Goal: Task Accomplishment & Management: Manage account settings

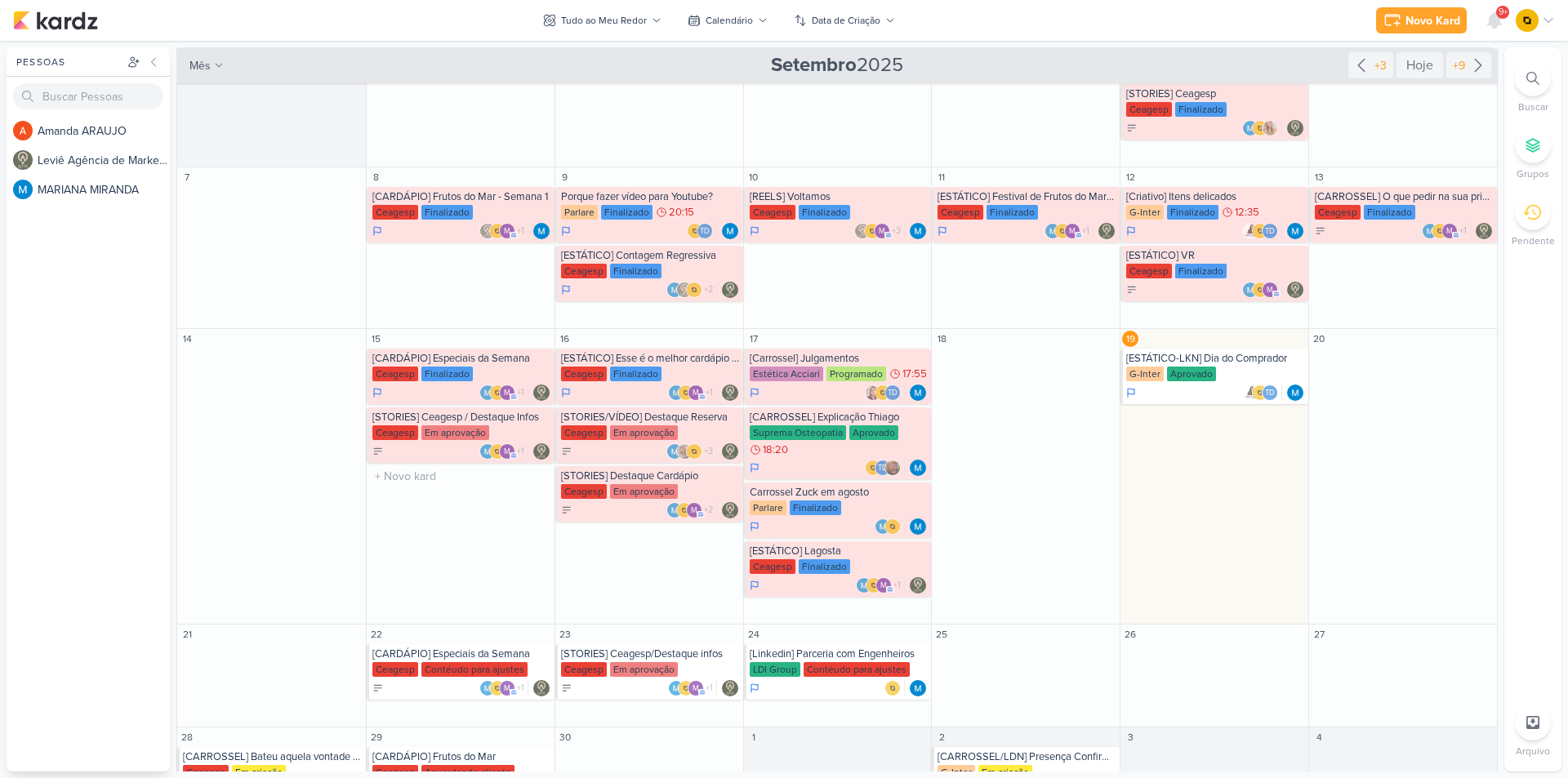
scroll to position [163, 0]
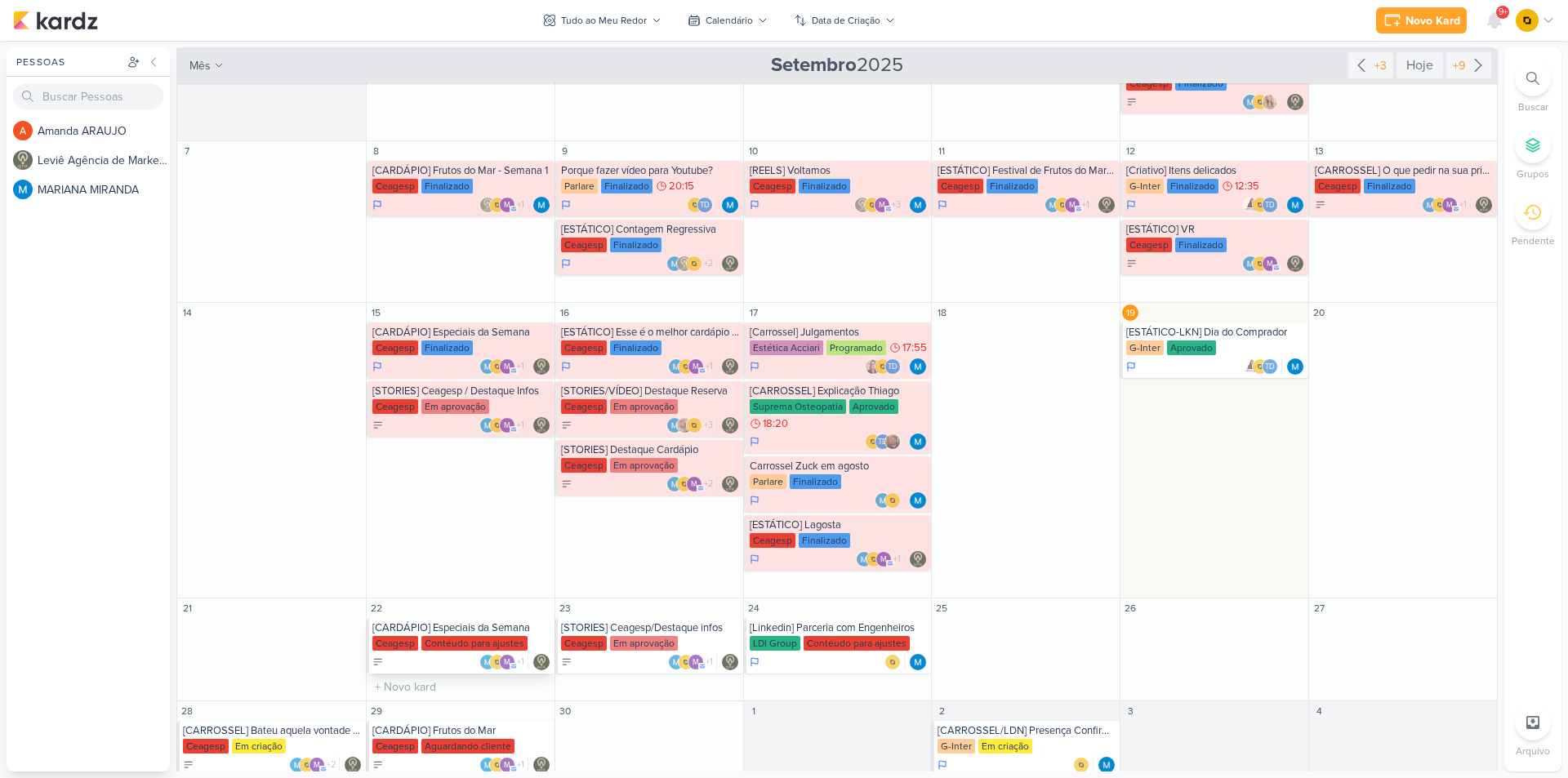
click at [450, 628] on div "[CARDÁPIO] Especiais da Semana" at bounding box center [462, 627] width 179 height 13
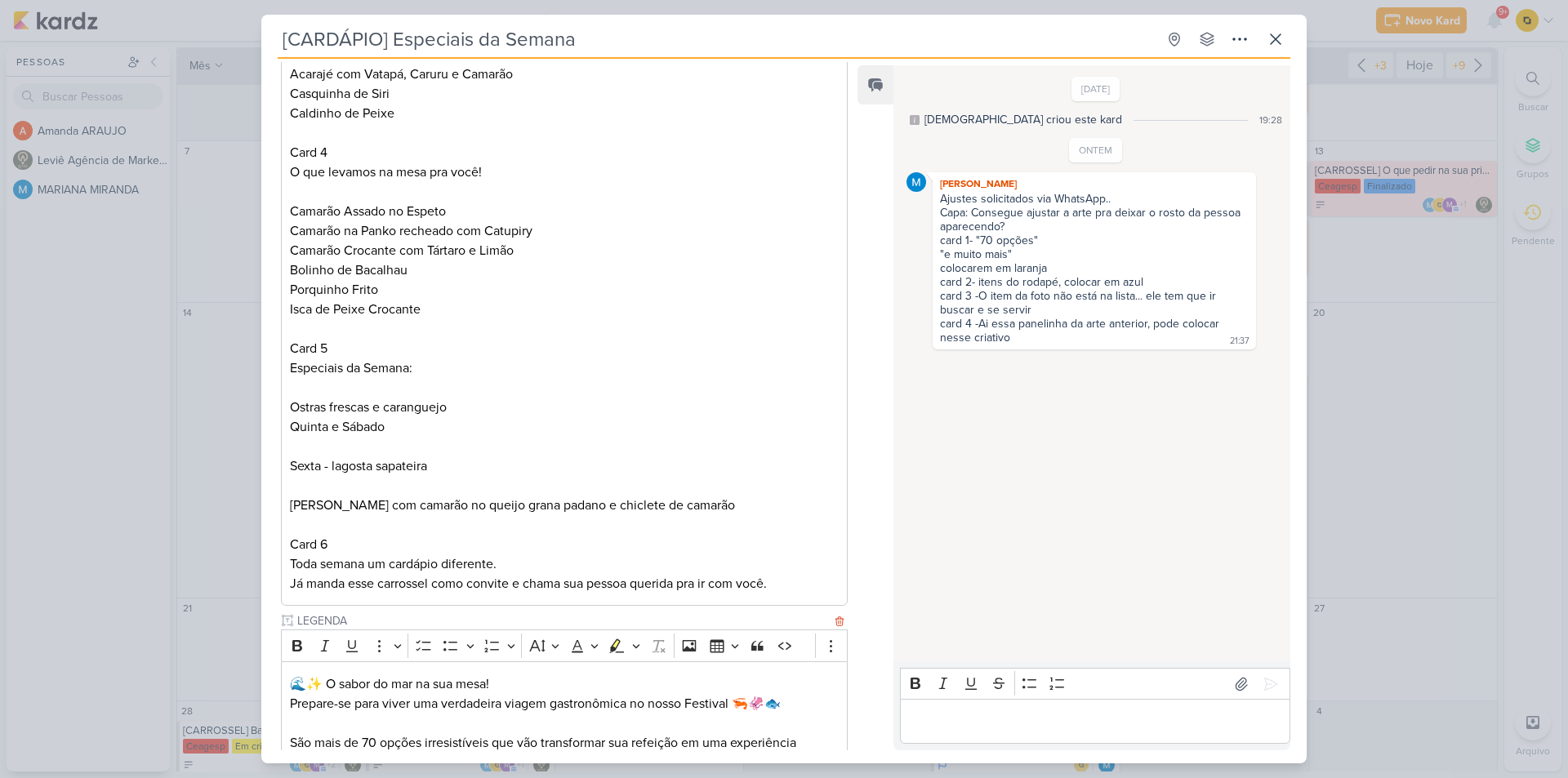
scroll to position [1132, 0]
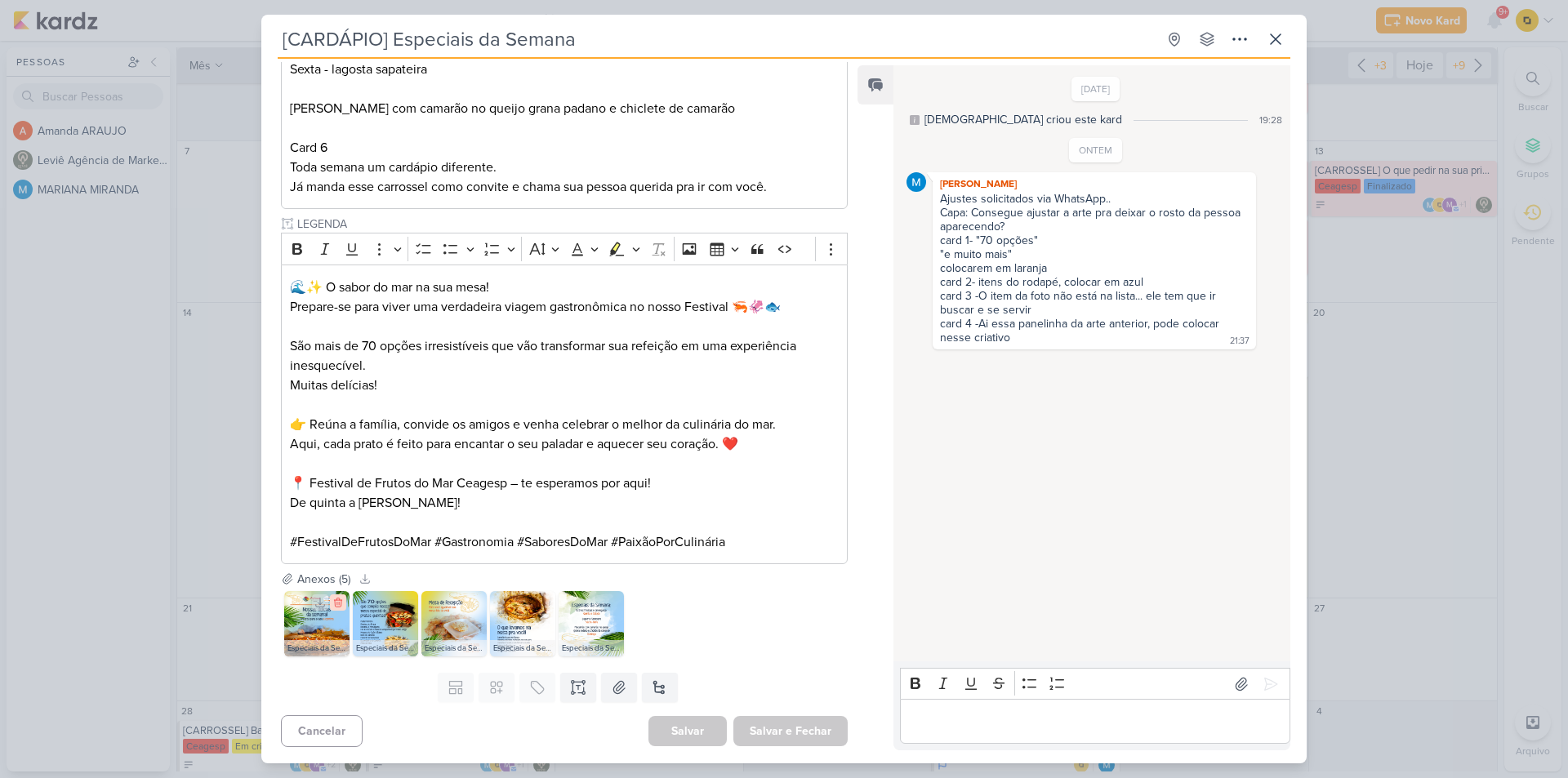
click at [341, 599] on icon at bounding box center [338, 603] width 12 height 12
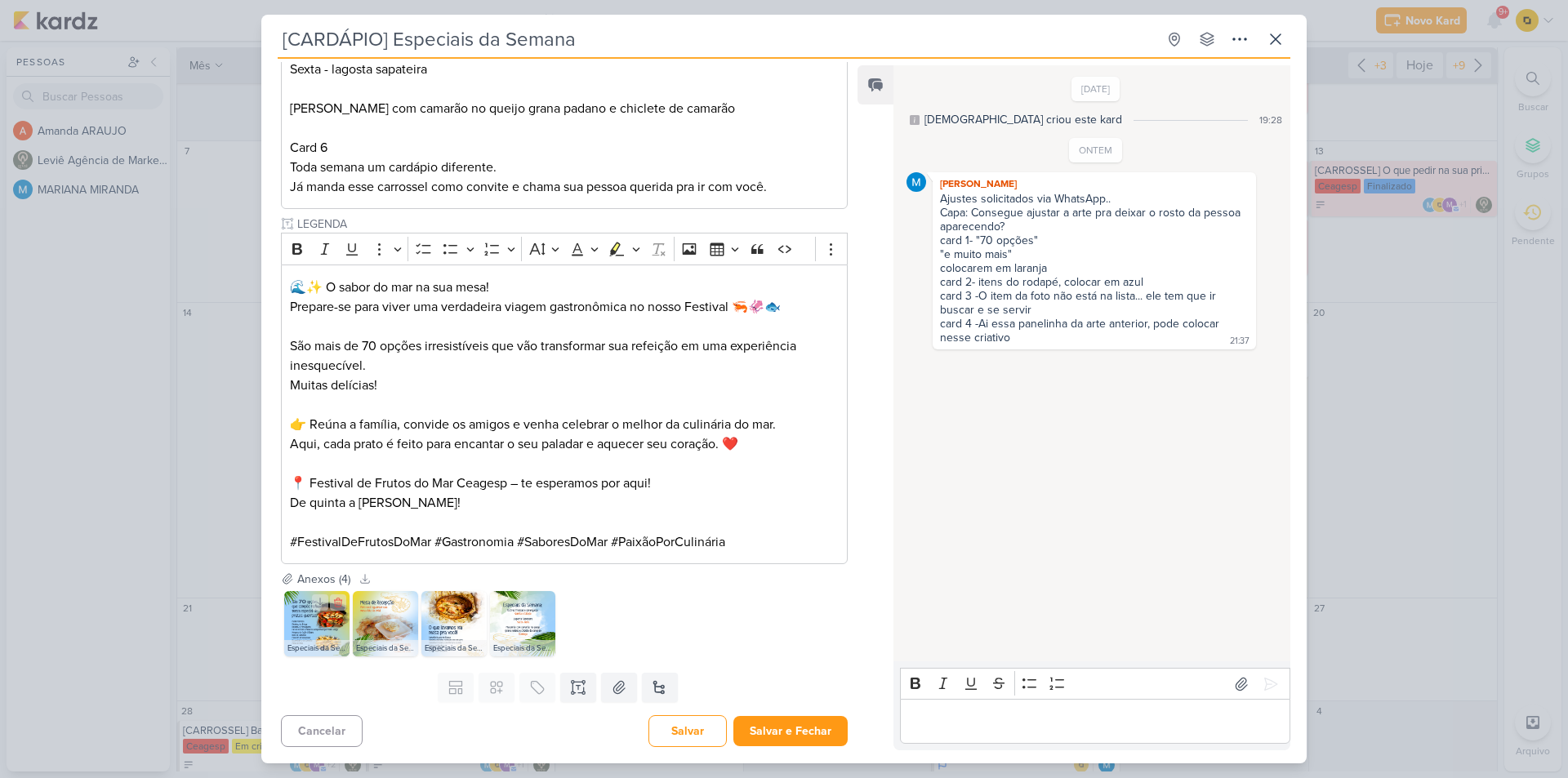
click at [341, 599] on icon at bounding box center [338, 603] width 12 height 12
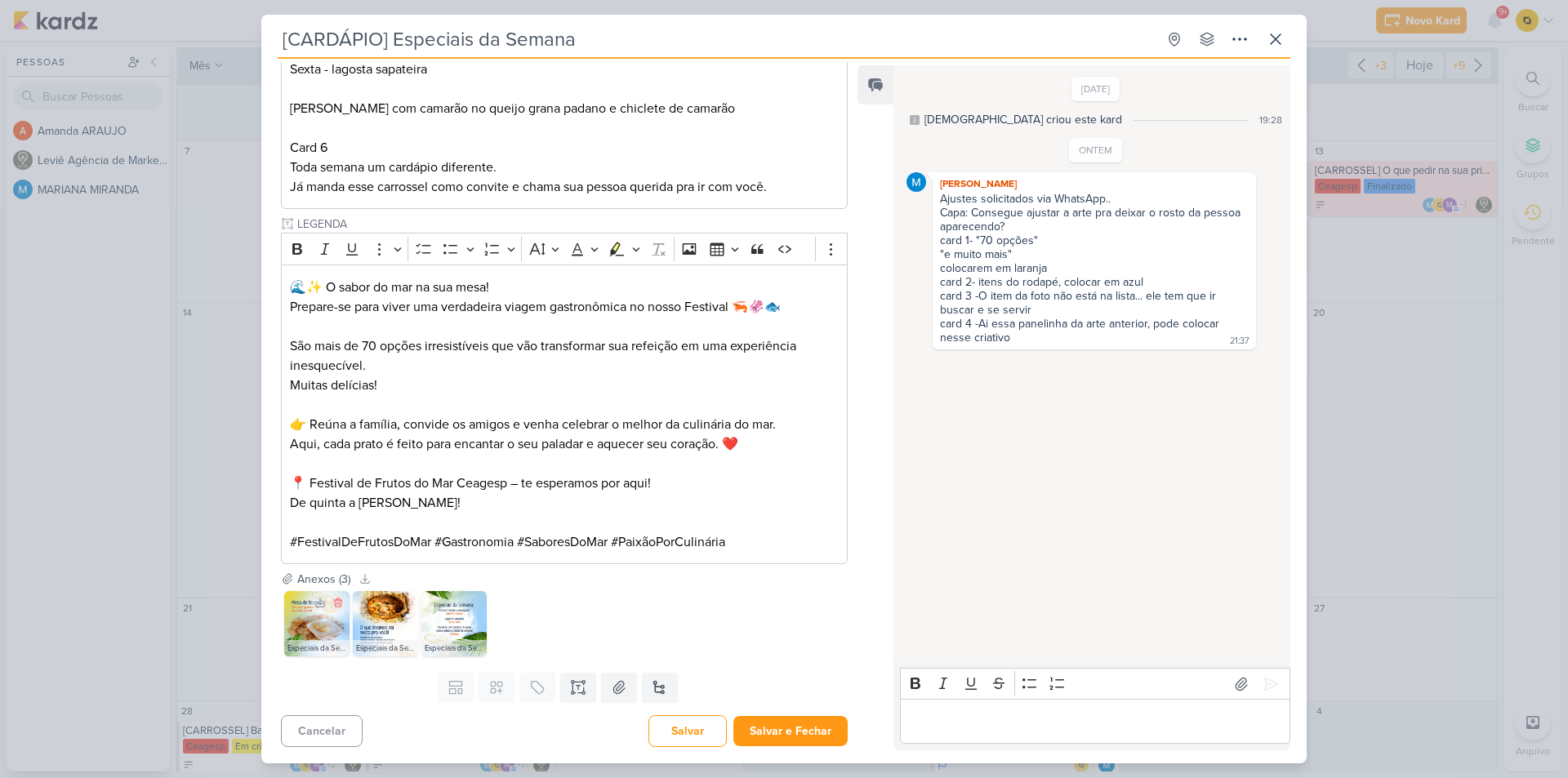
click at [341, 599] on icon at bounding box center [338, 603] width 12 height 12
click at [0, 0] on icon at bounding box center [0, 0] width 0 height 0
click at [341, 599] on icon at bounding box center [338, 603] width 12 height 12
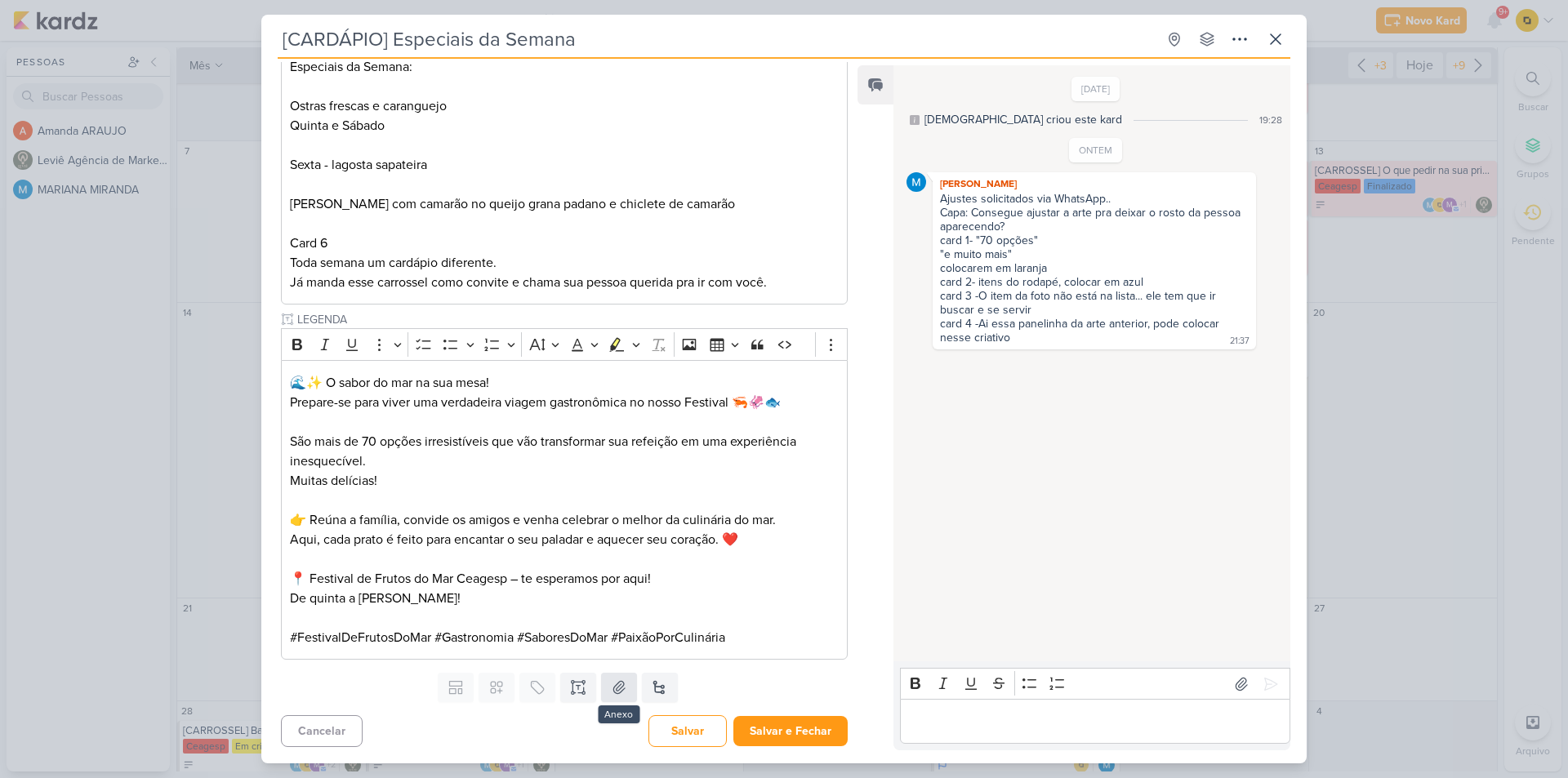
scroll to position [1036, 0]
click at [615, 684] on icon at bounding box center [619, 687] width 12 height 12
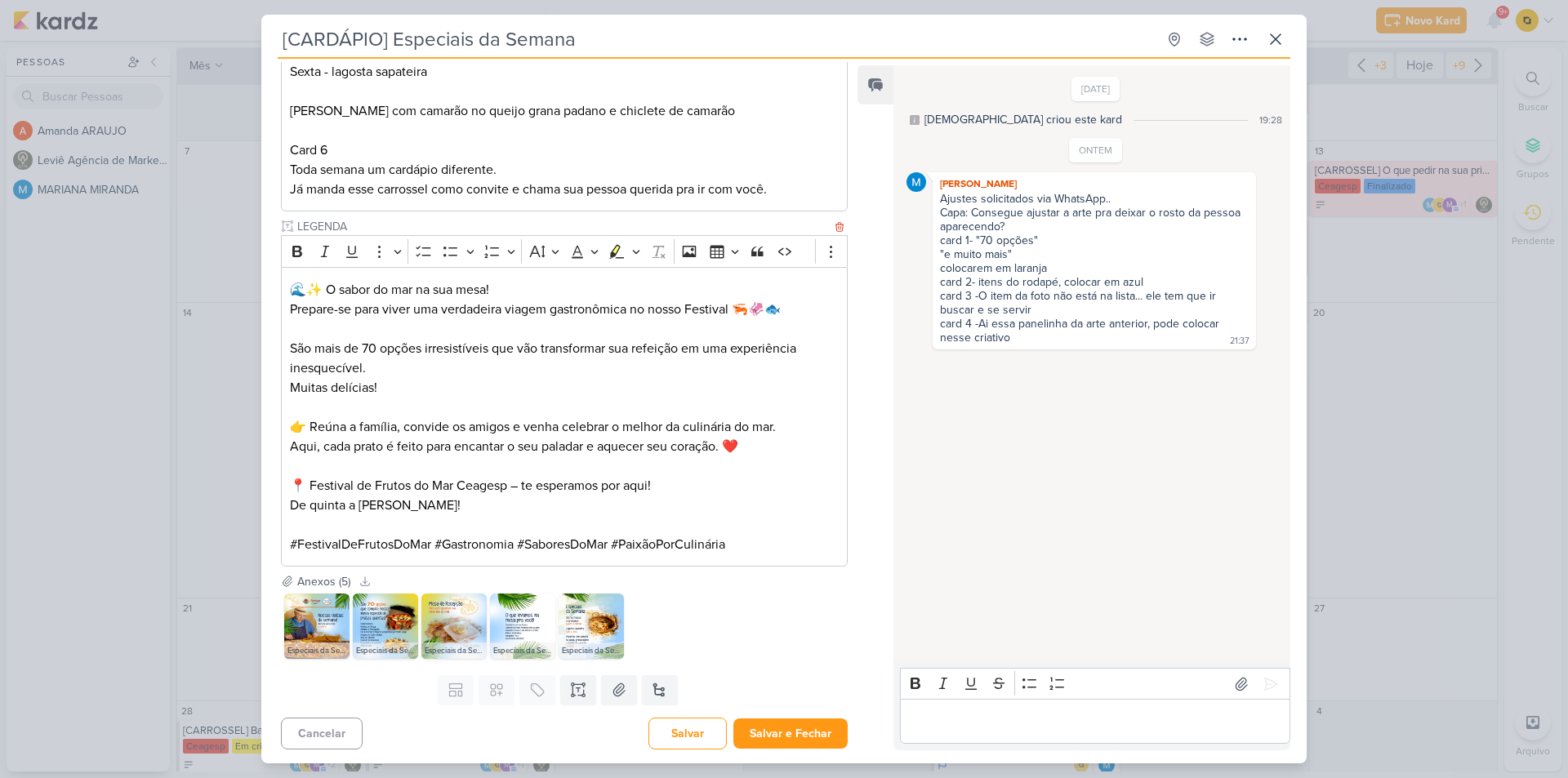
scroll to position [1132, 0]
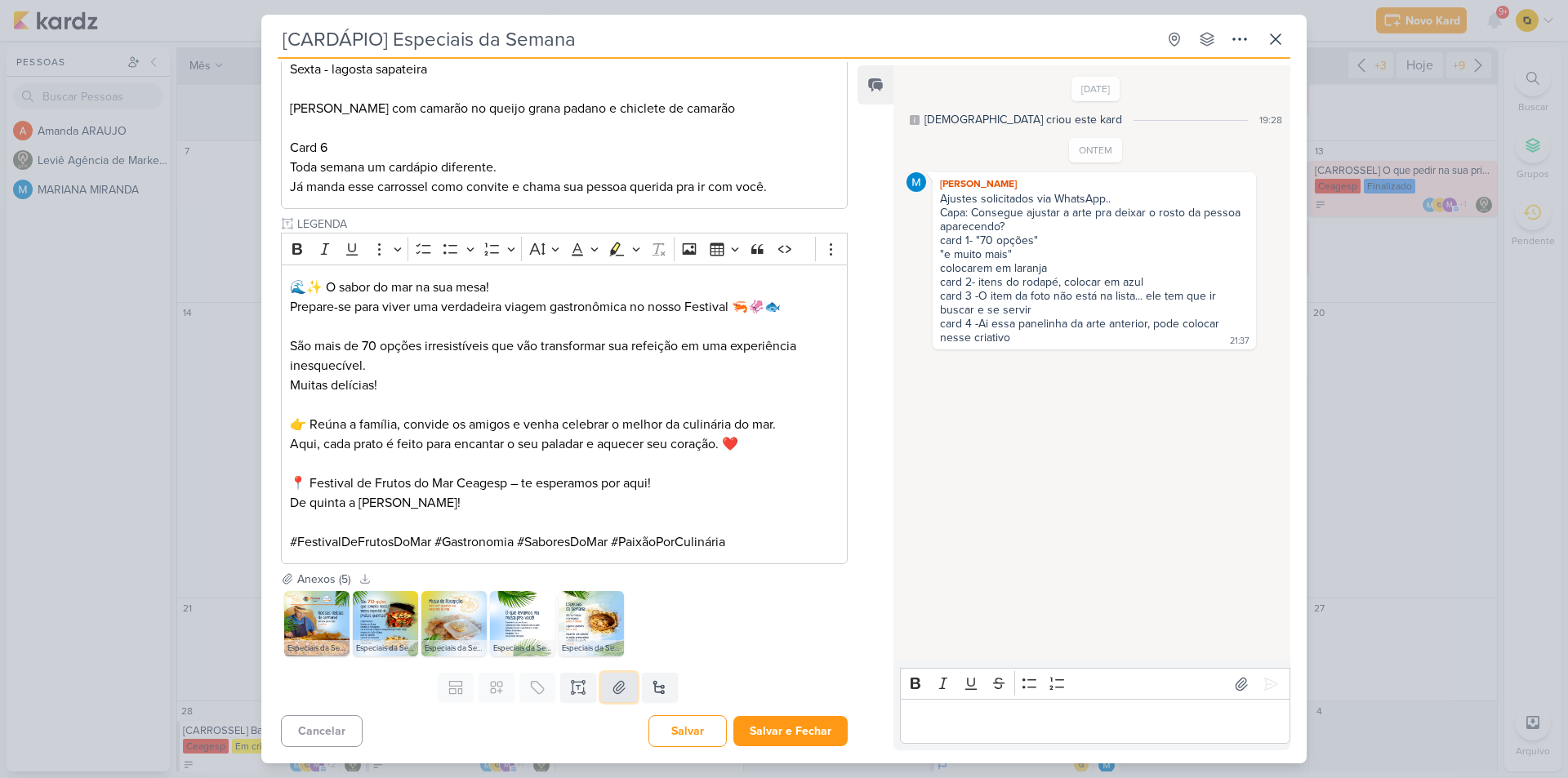
click at [605, 692] on button at bounding box center [619, 688] width 36 height 29
click at [1235, 682] on icon at bounding box center [1241, 684] width 12 height 12
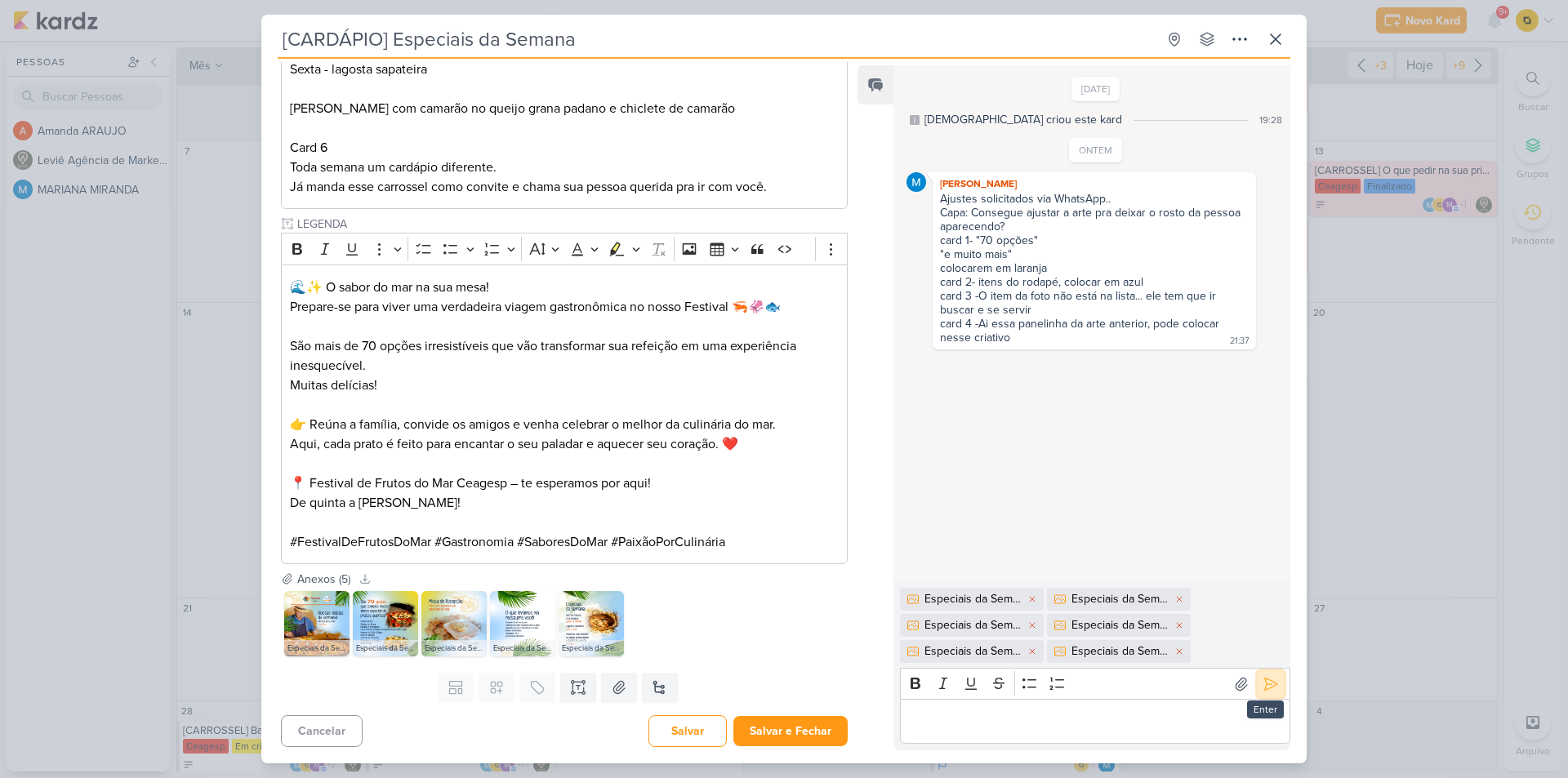
click at [1266, 689] on icon at bounding box center [1270, 684] width 17 height 17
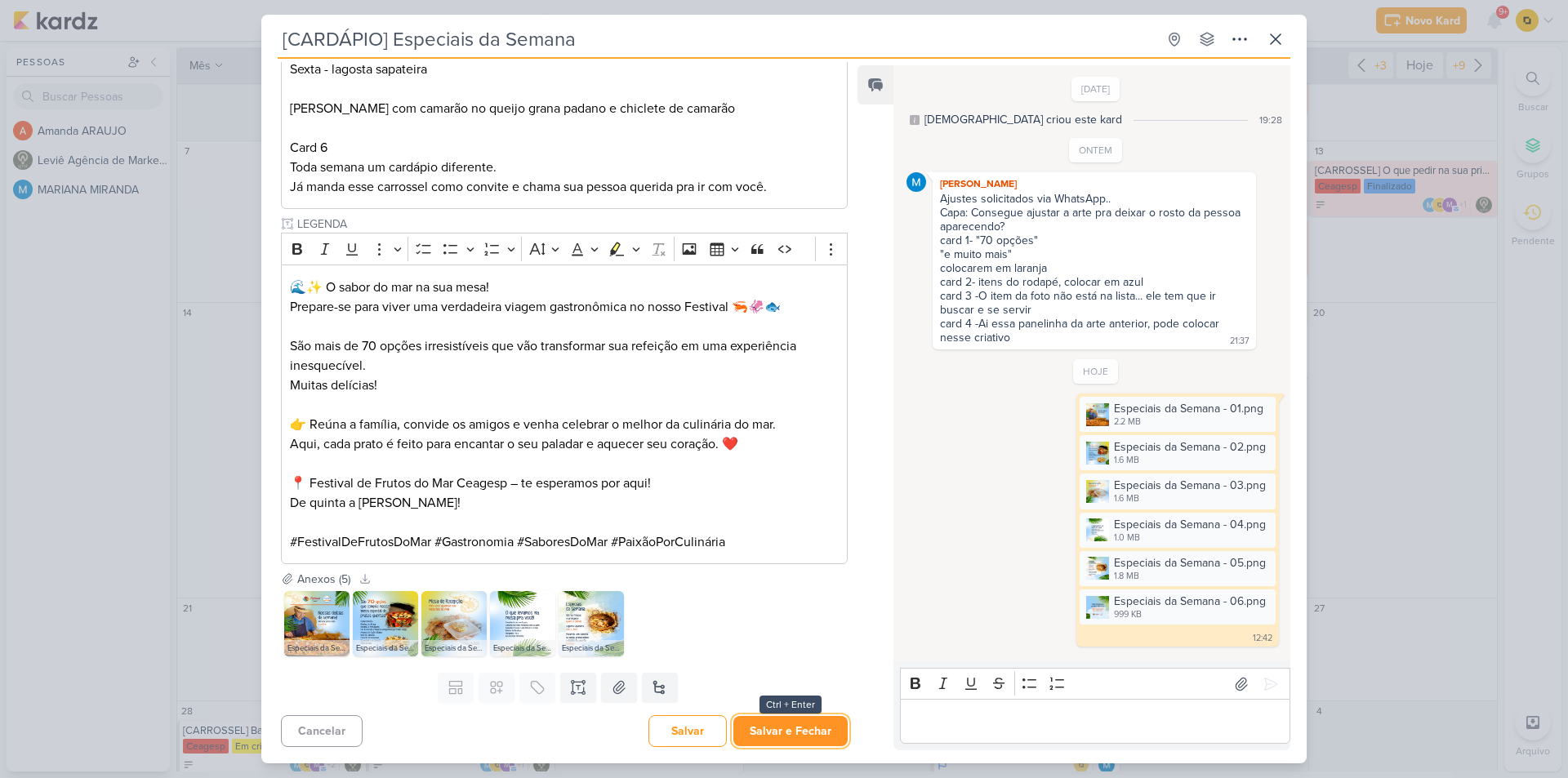
click at [814, 727] on button "Salvar e Fechar" at bounding box center [790, 731] width 114 height 30
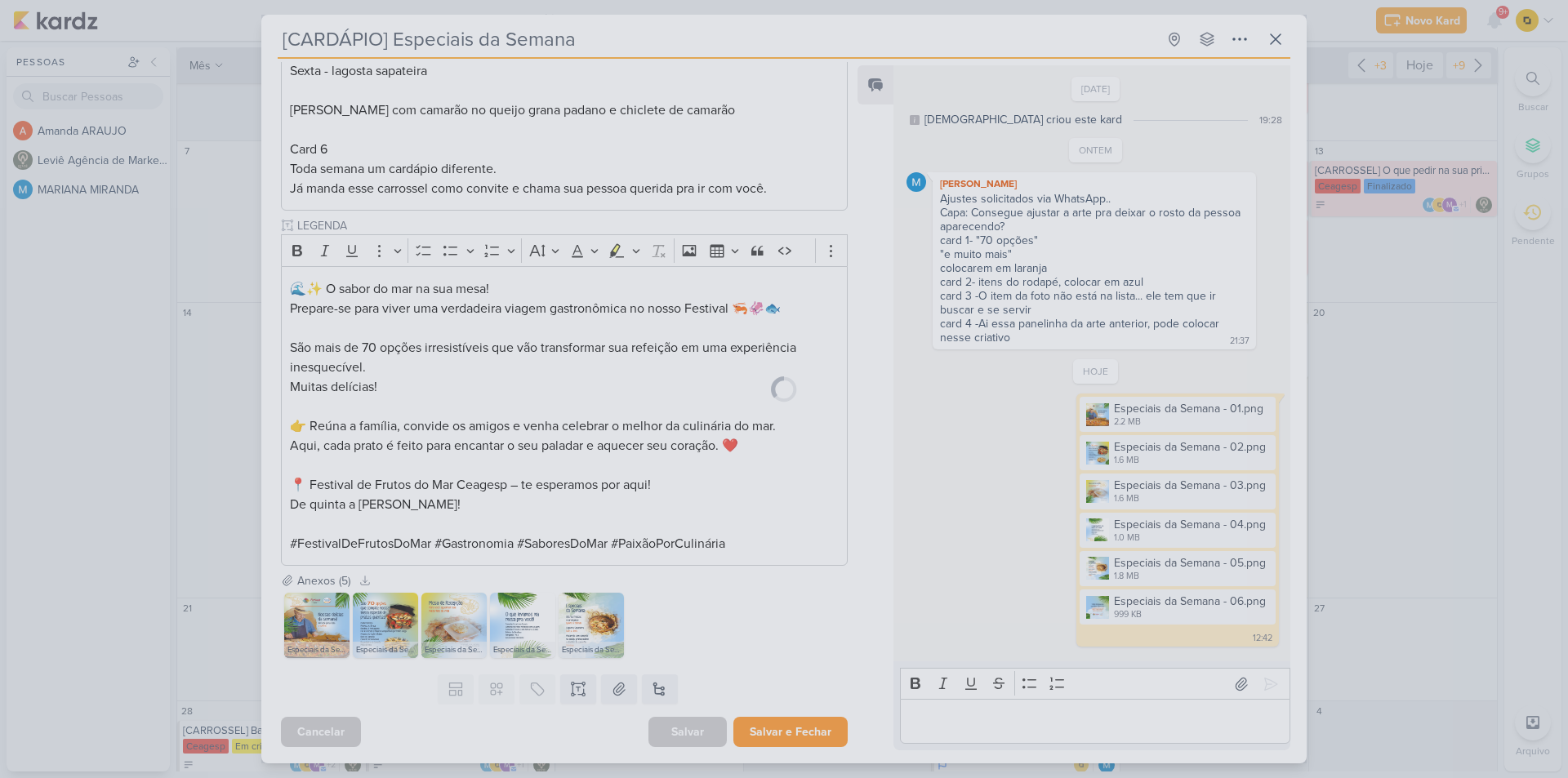
scroll to position [1130, 0]
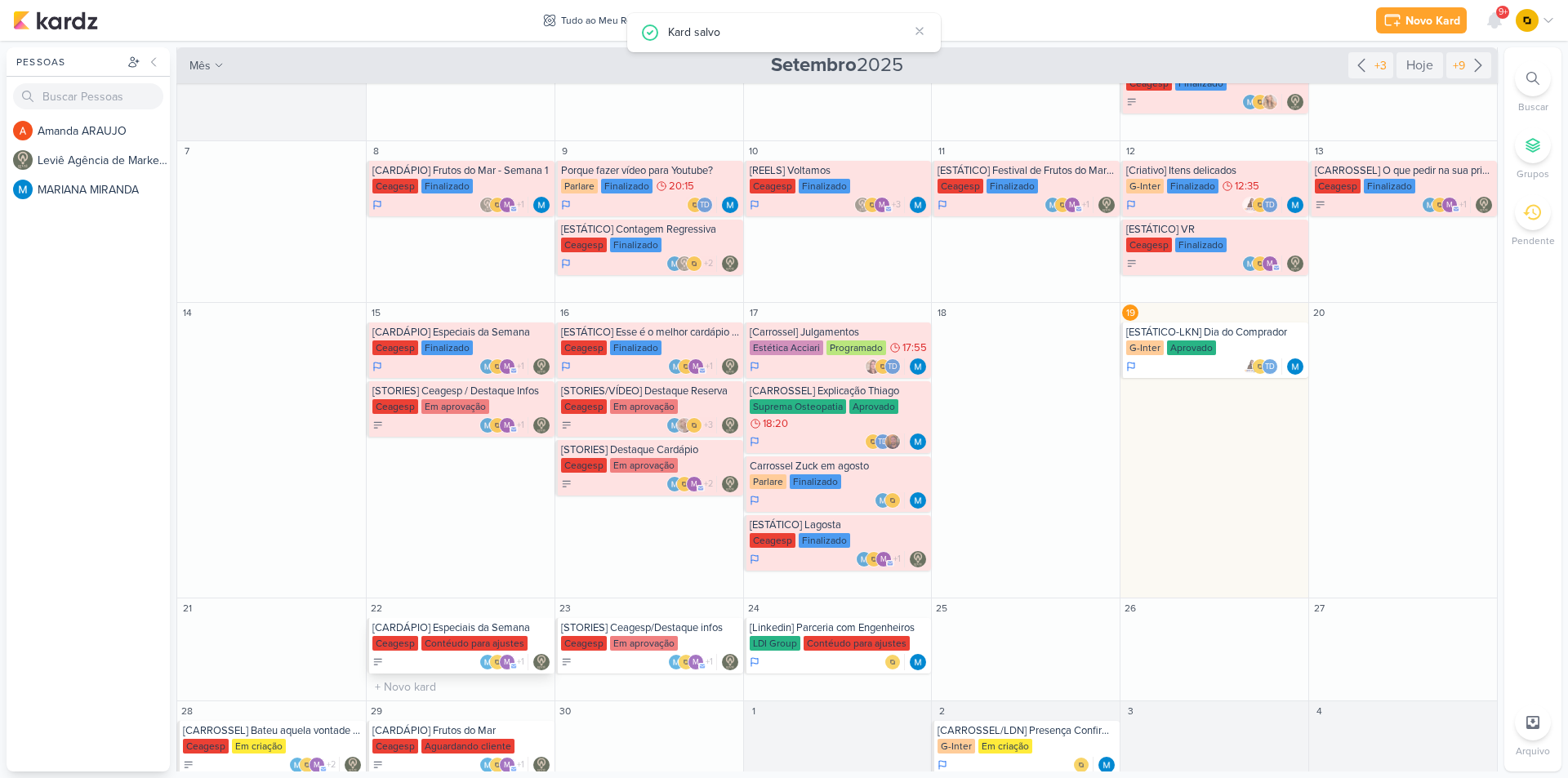
click at [494, 627] on div "[CARDÁPIO] Especiais da Semana" at bounding box center [462, 627] width 179 height 13
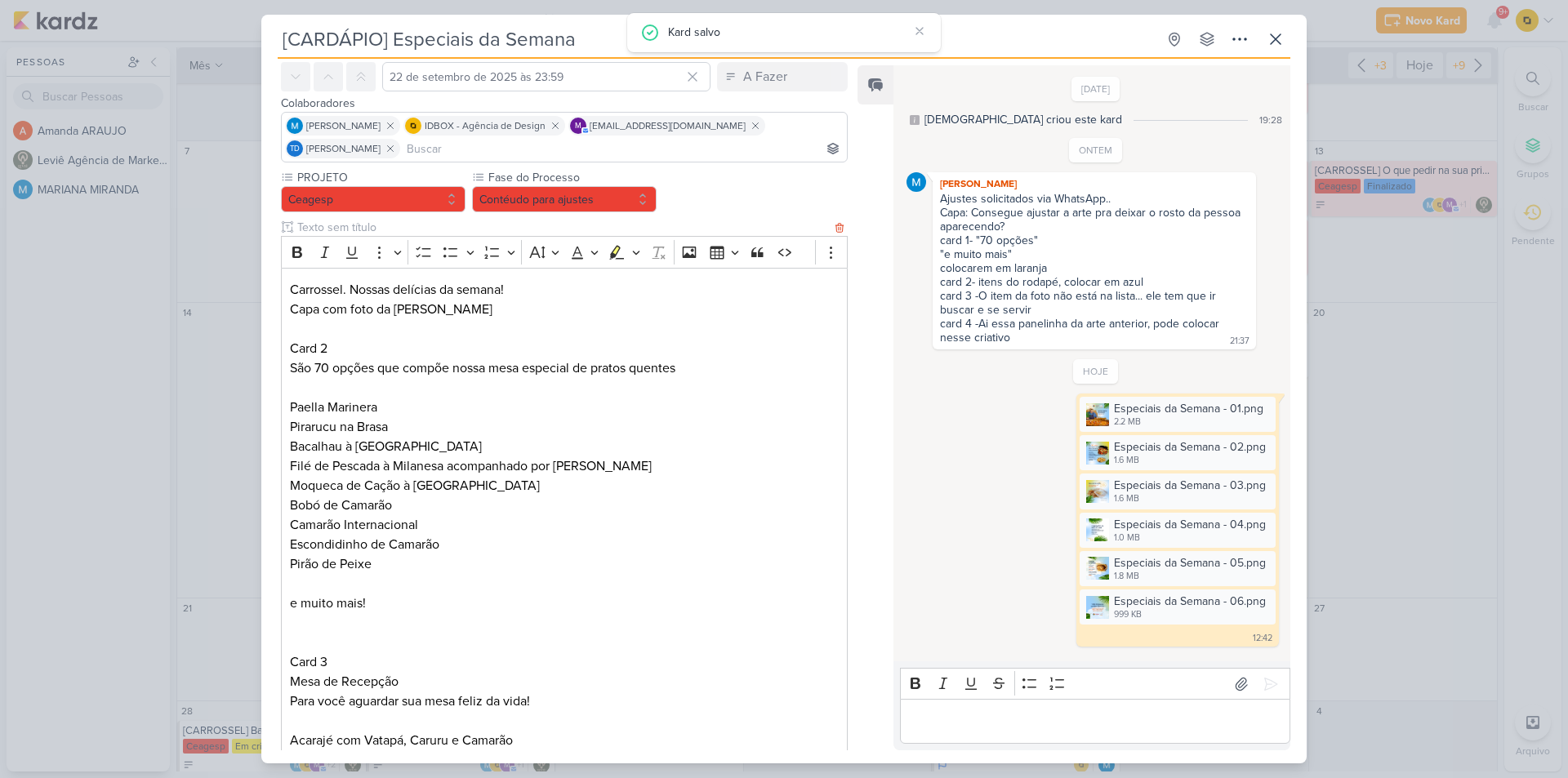
scroll to position [0, 0]
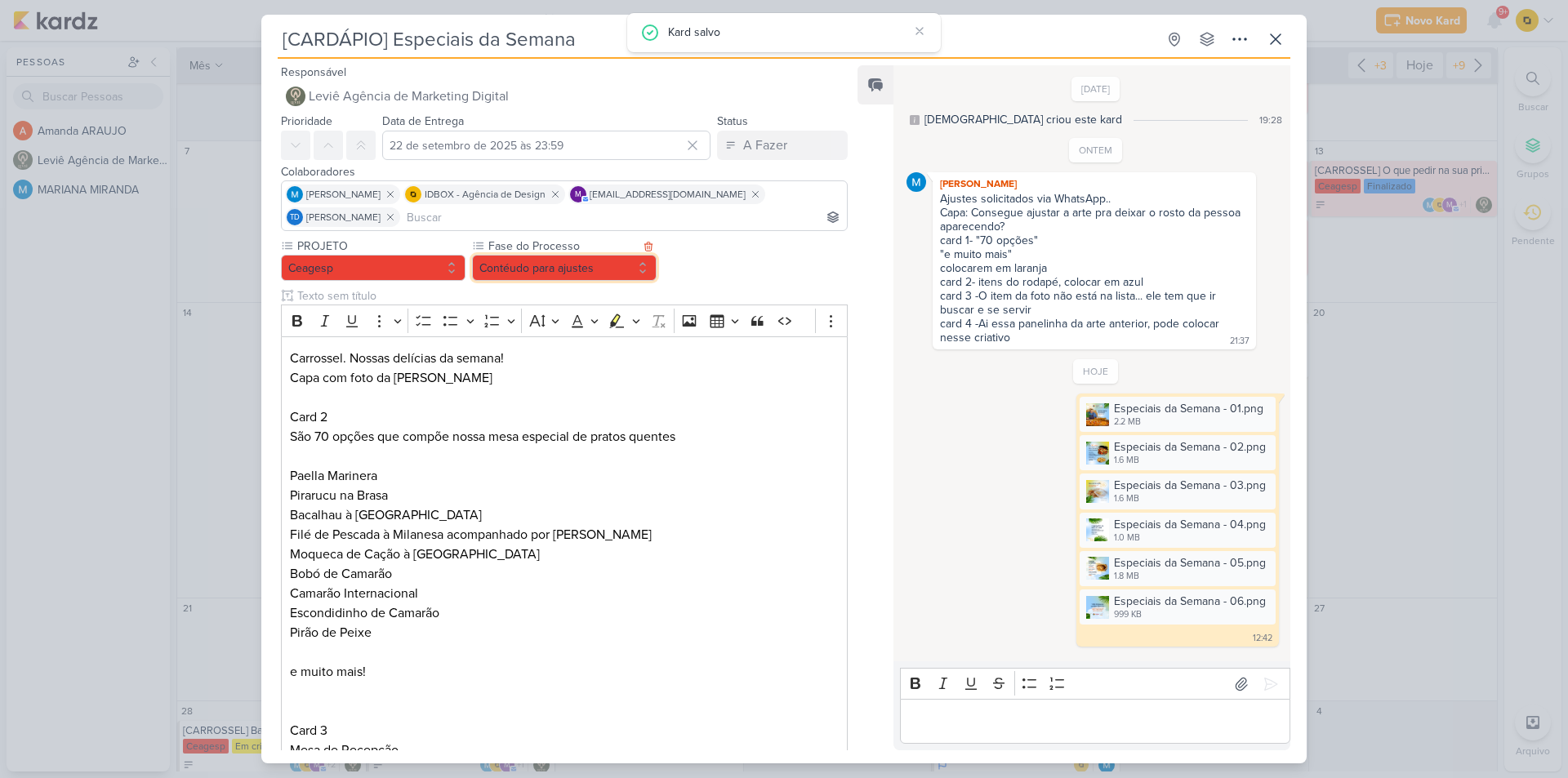
click at [593, 262] on button "Contéudo para ajustes" at bounding box center [564, 267] width 185 height 27
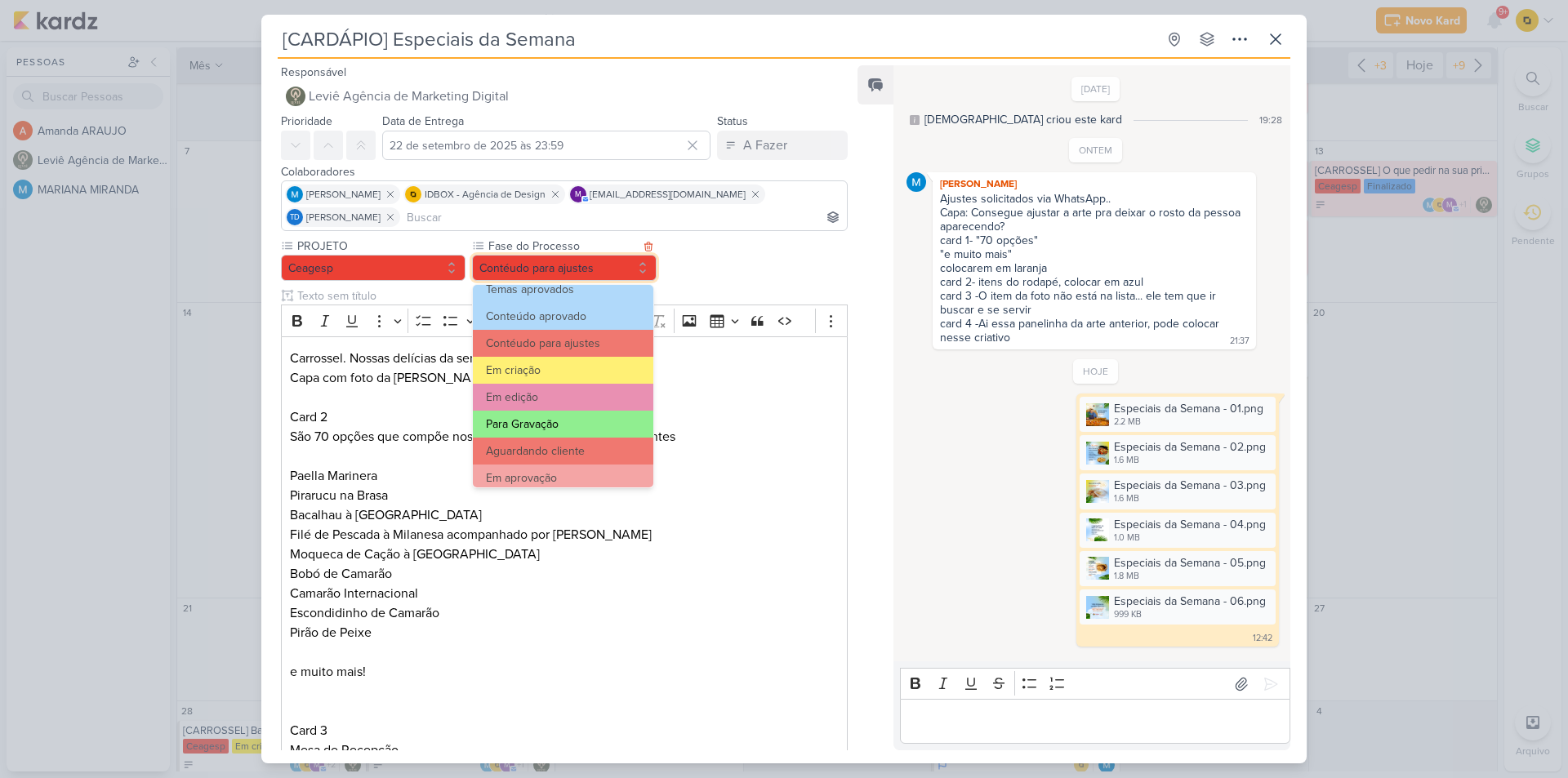
scroll to position [82, 0]
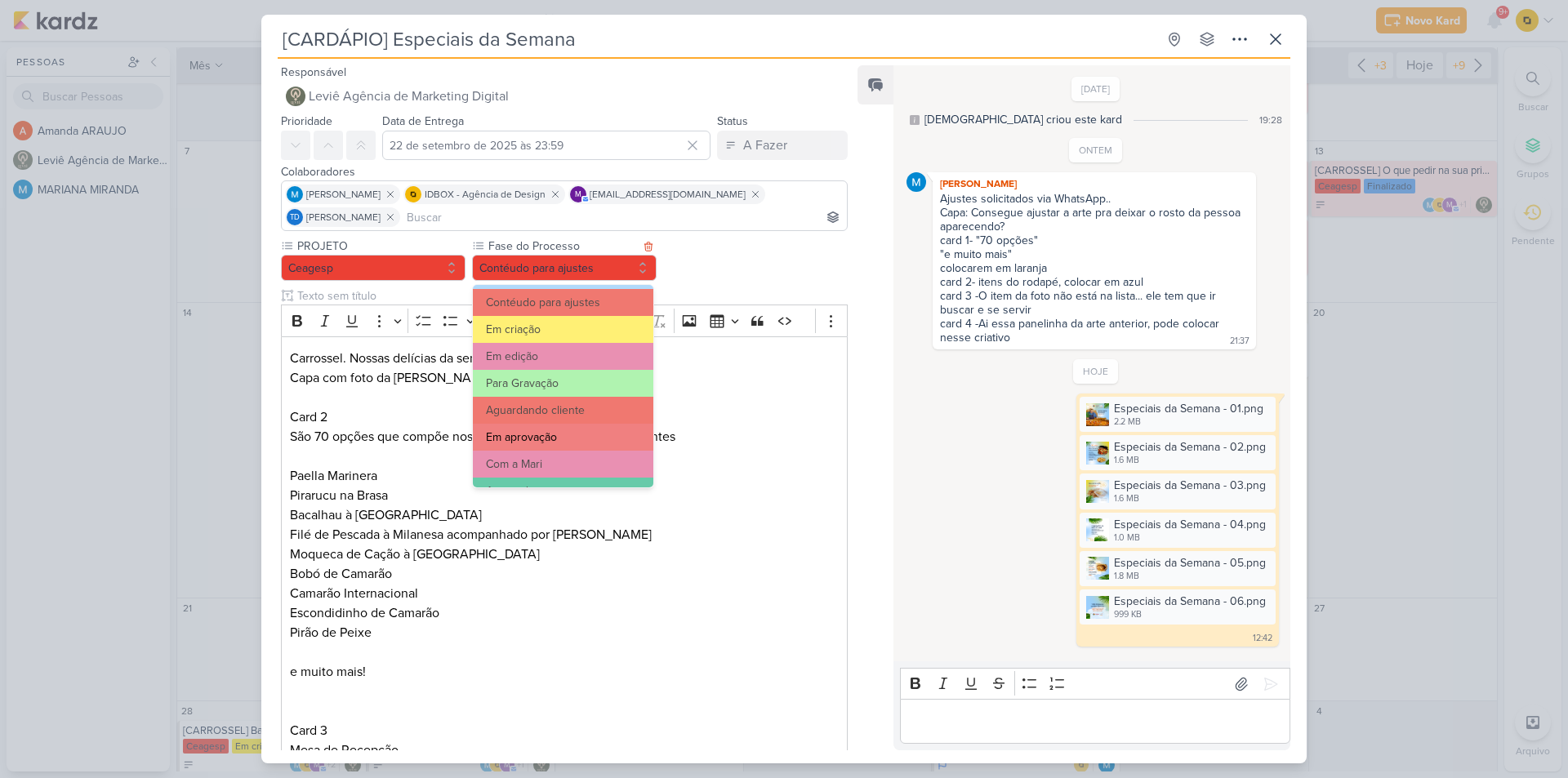
click at [547, 436] on button "Em aprovação" at bounding box center [563, 436] width 181 height 27
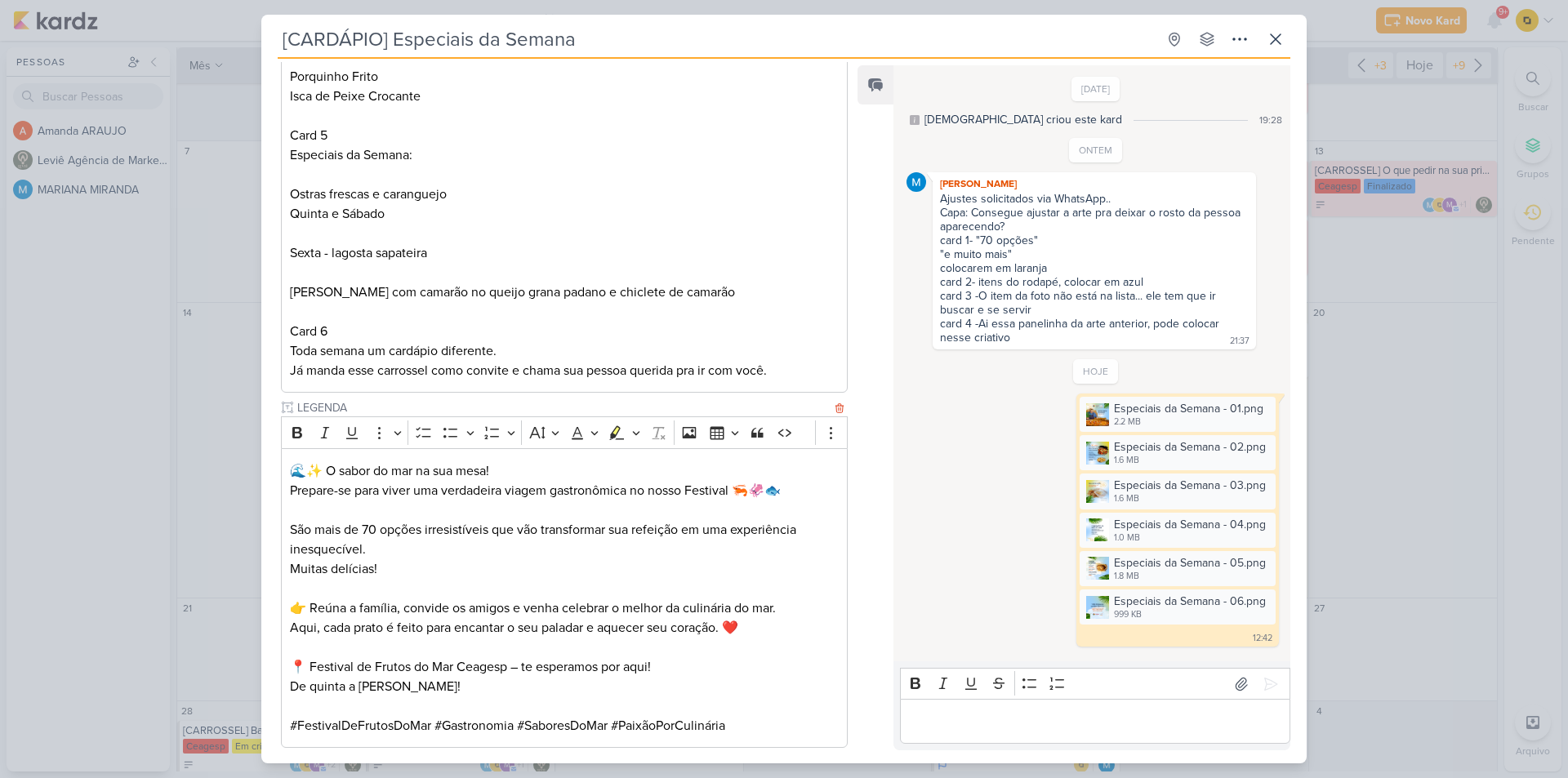
scroll to position [1132, 0]
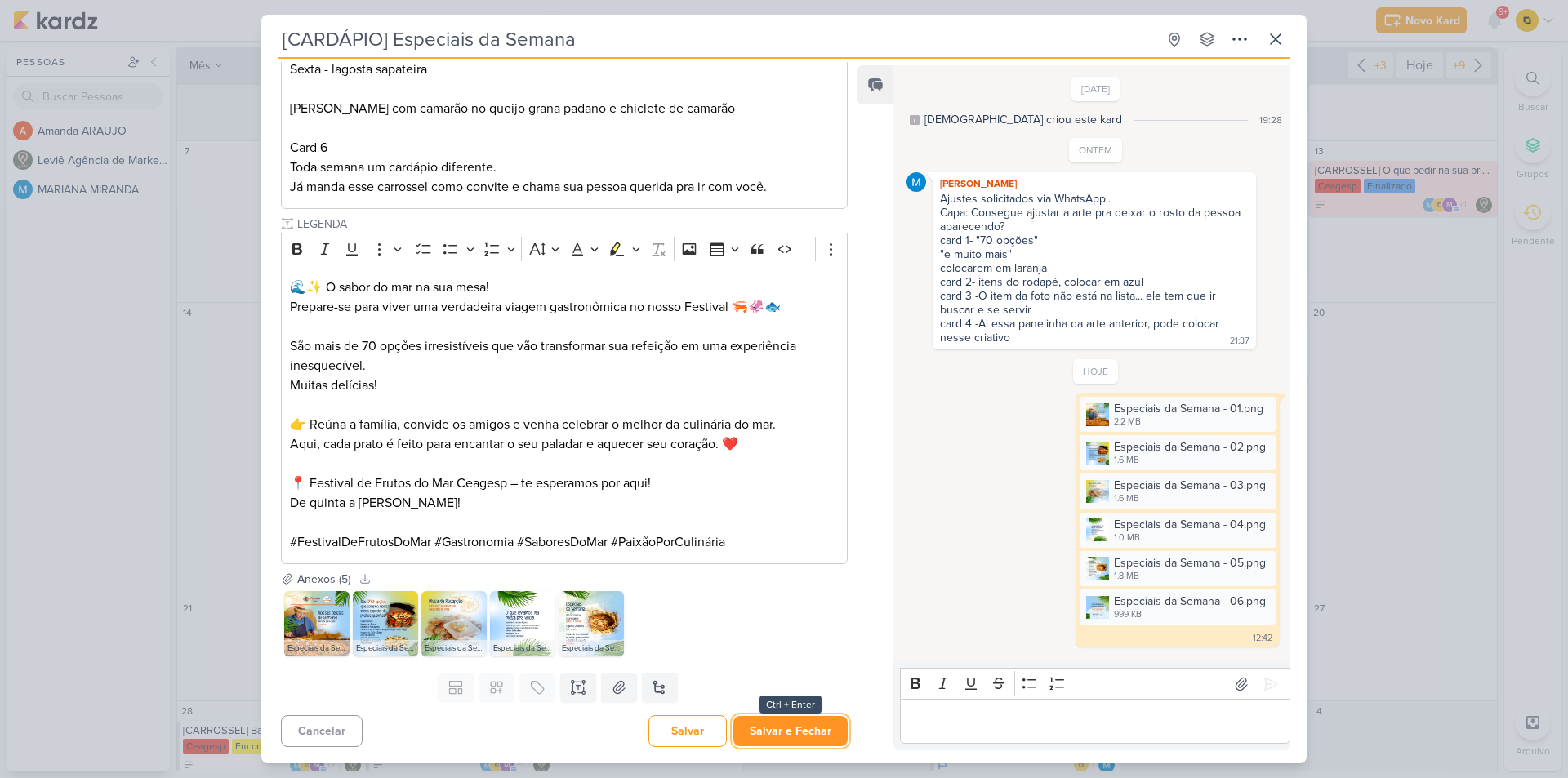
click at [771, 728] on button "Salvar e Fechar" at bounding box center [790, 731] width 114 height 30
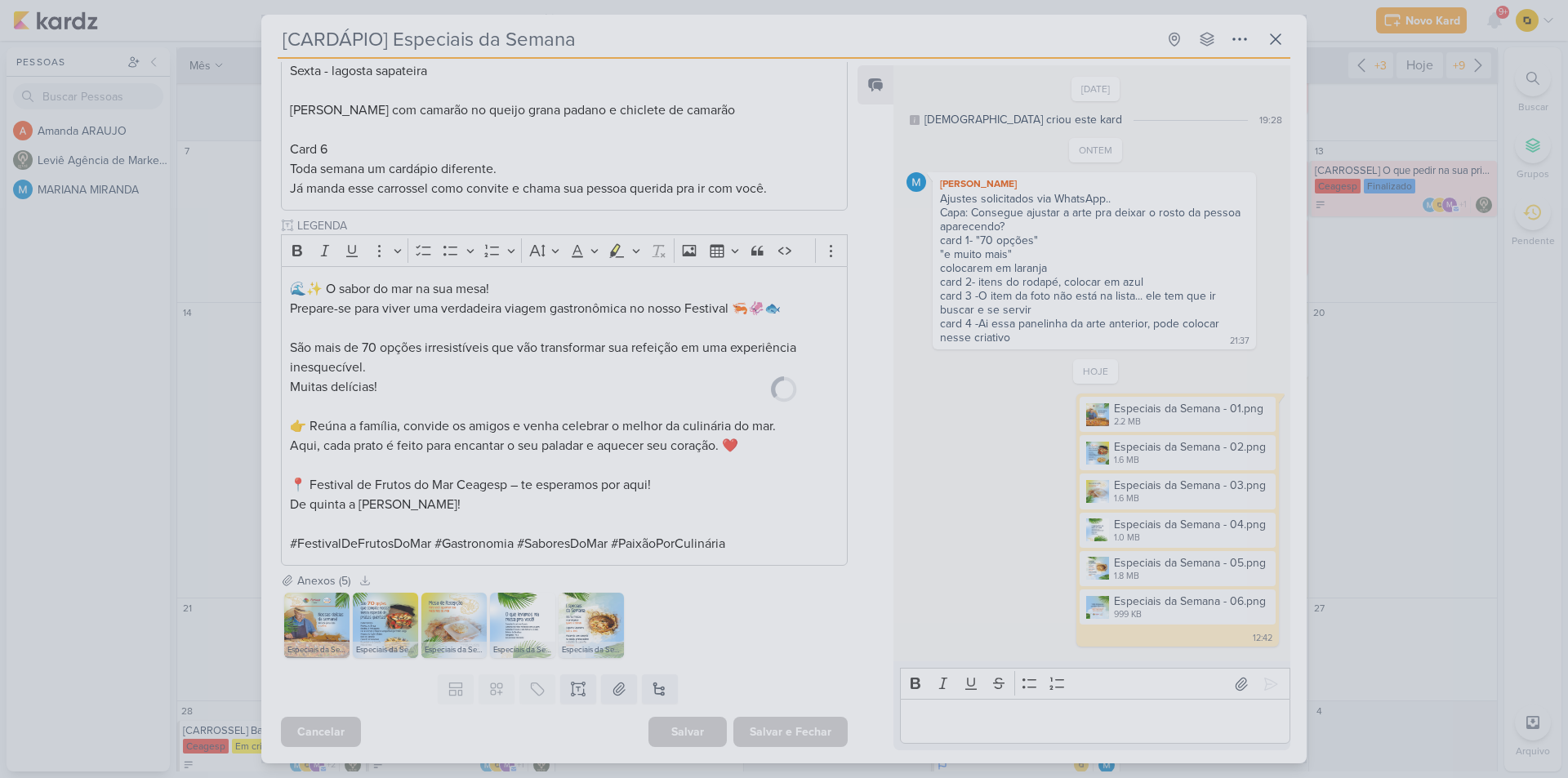
scroll to position [1130, 0]
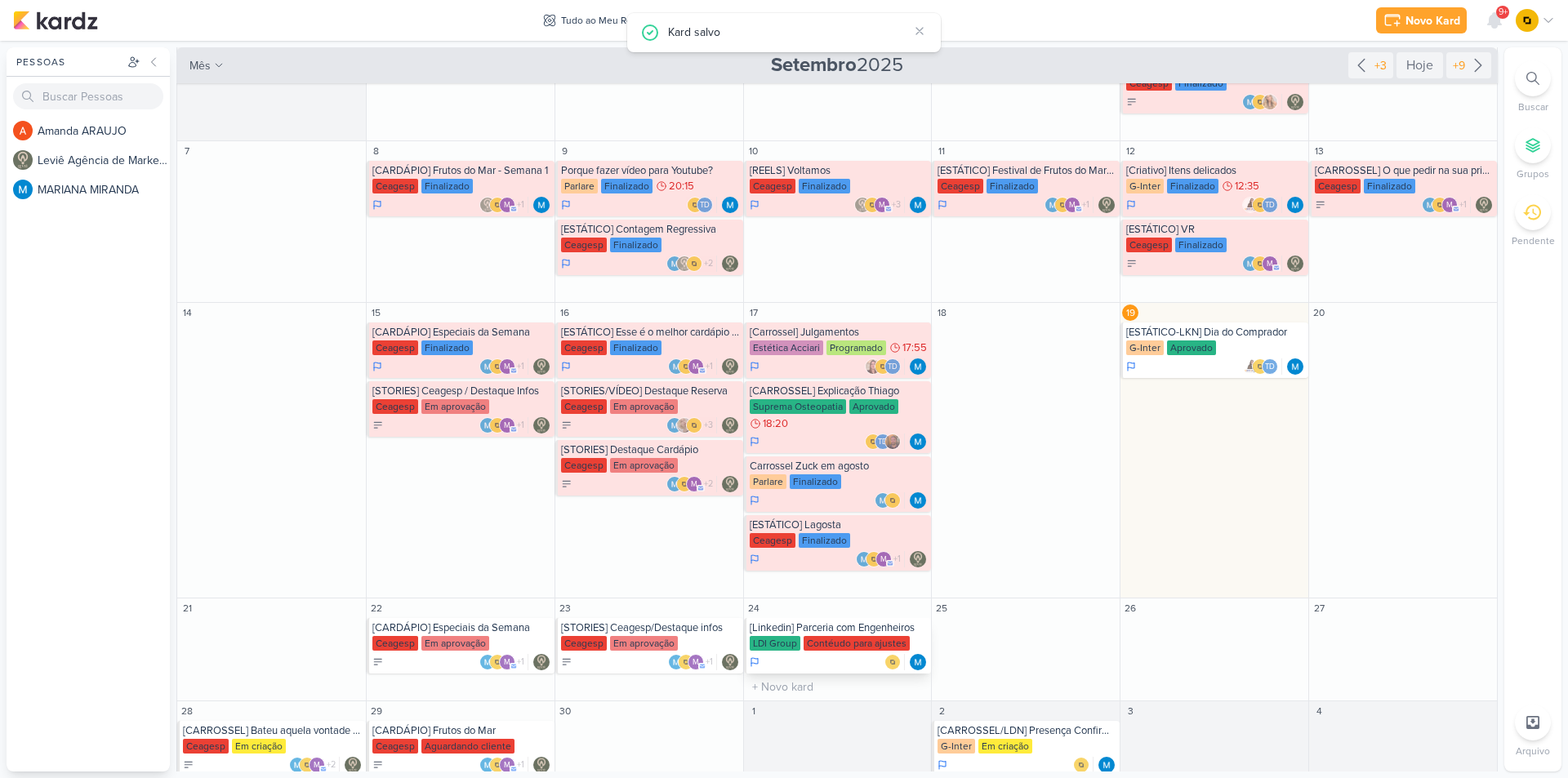
click at [796, 630] on div "[Linkedin] Parceria com Engenheiros" at bounding box center [839, 627] width 179 height 13
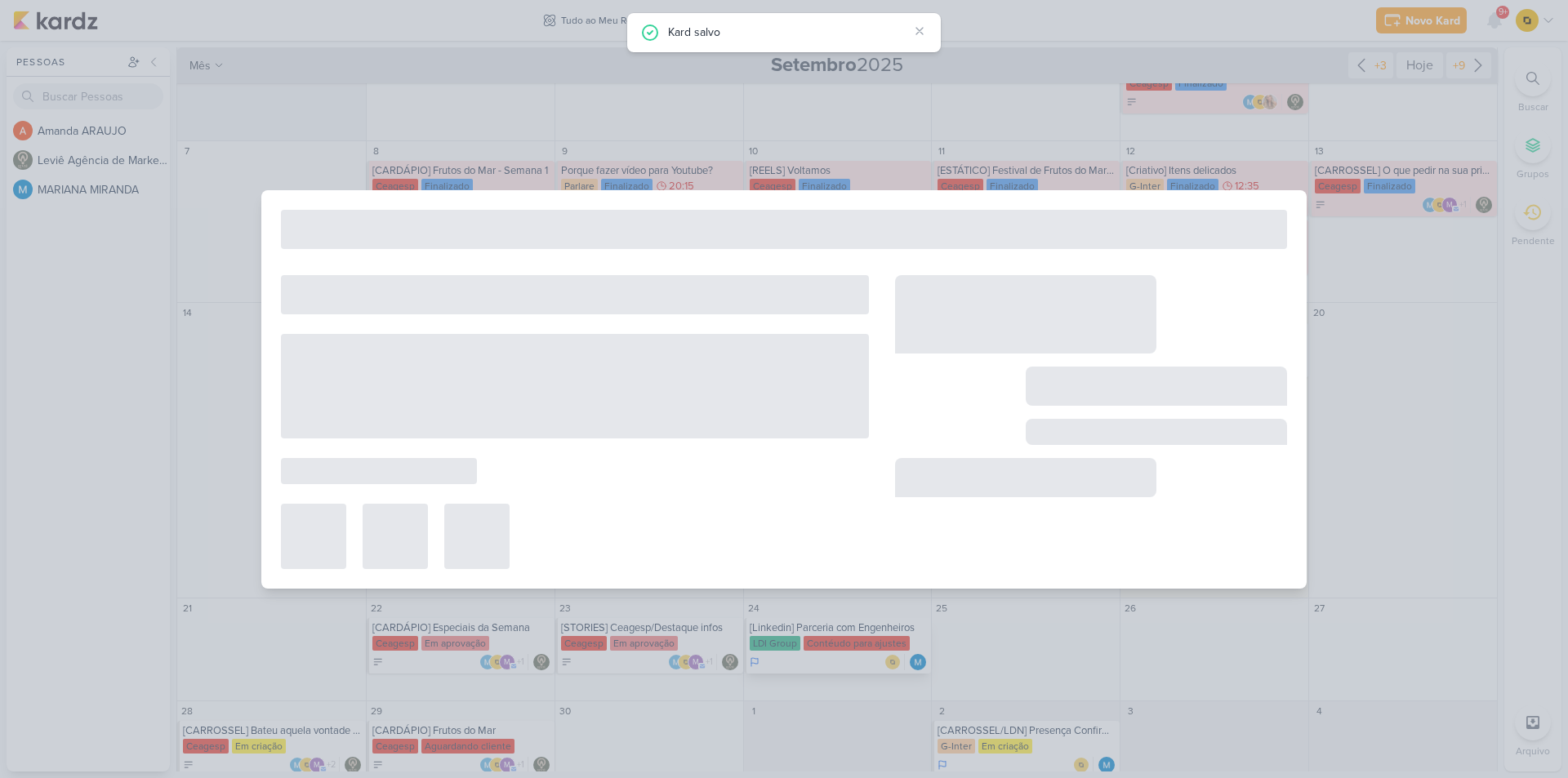
type input "[Linkedin] Parceria com Engenheiros"
type input "24 de setembro de 2025 às 23:59"
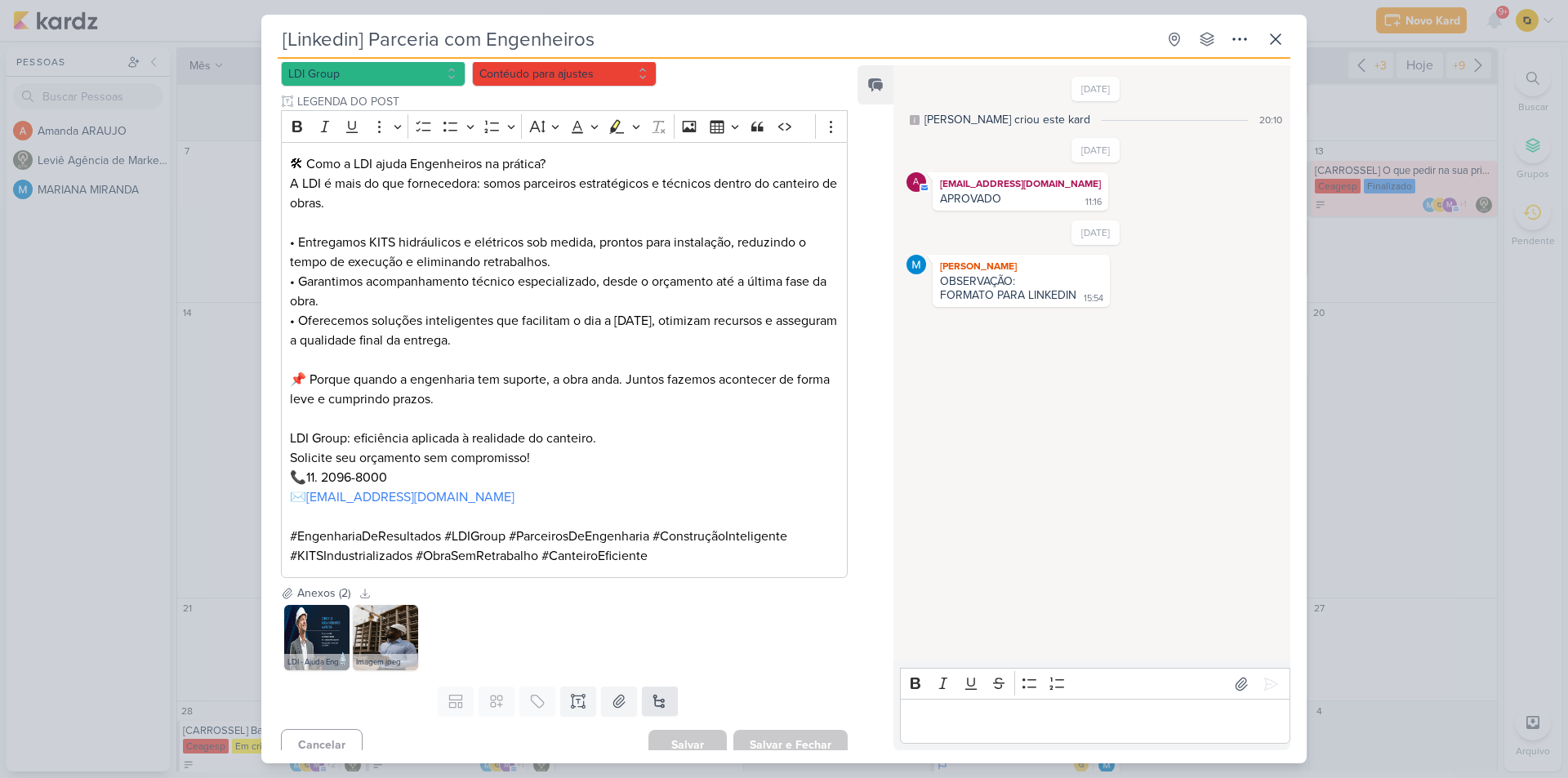
scroll to position [186, 0]
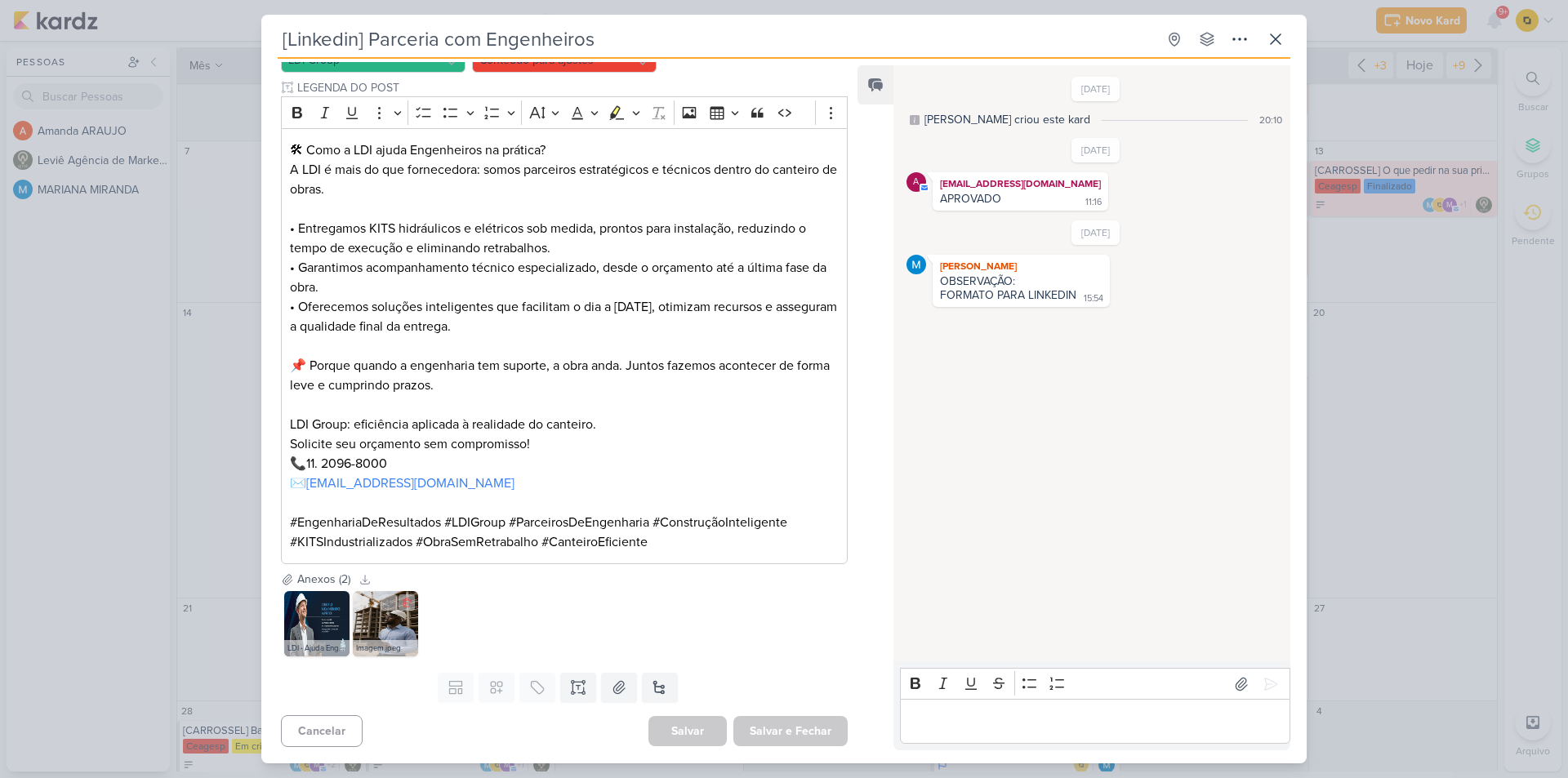
click at [397, 619] on img at bounding box center [385, 624] width 65 height 65
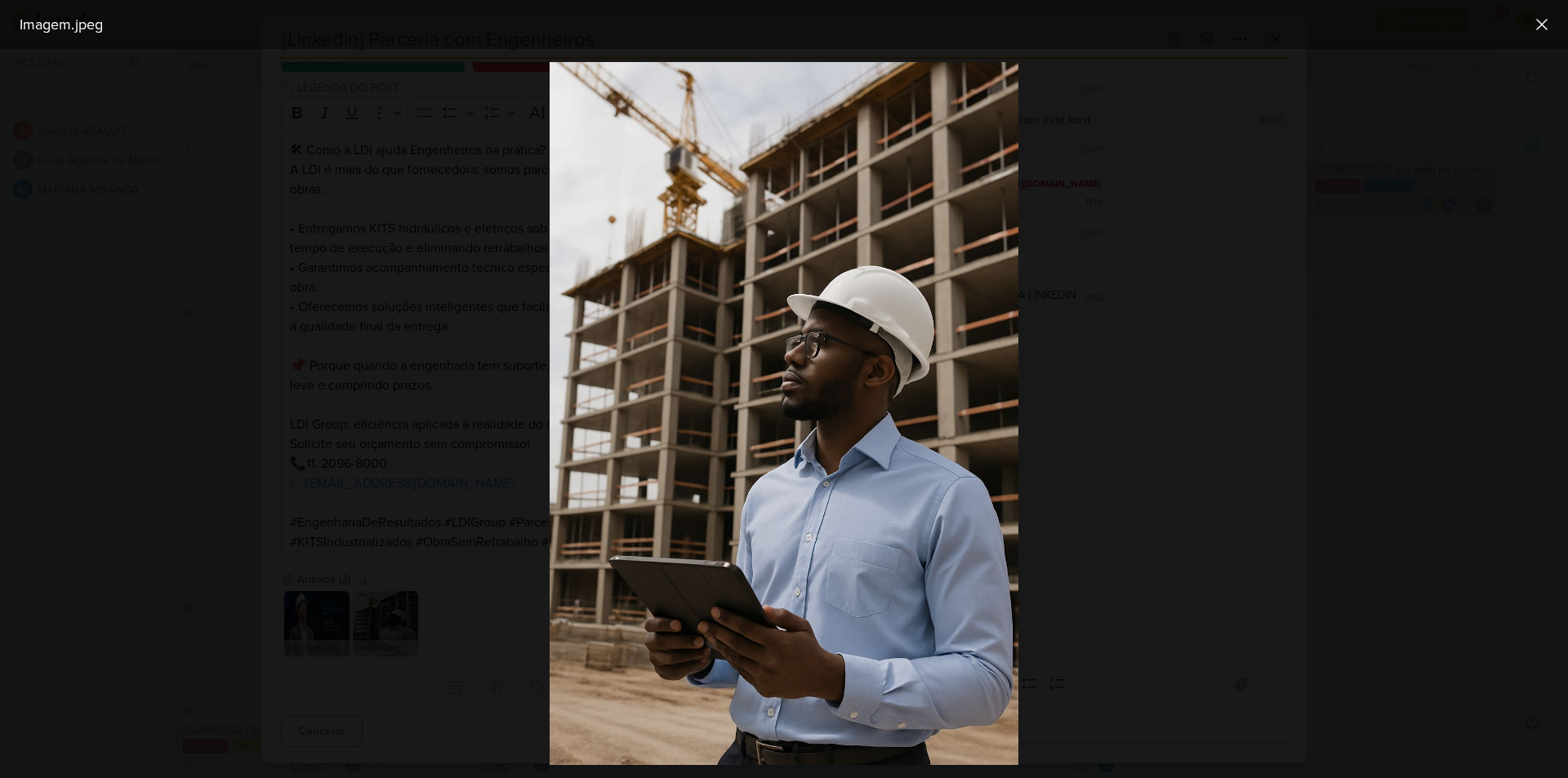
click at [1163, 220] on div at bounding box center [784, 414] width 1568 height 729
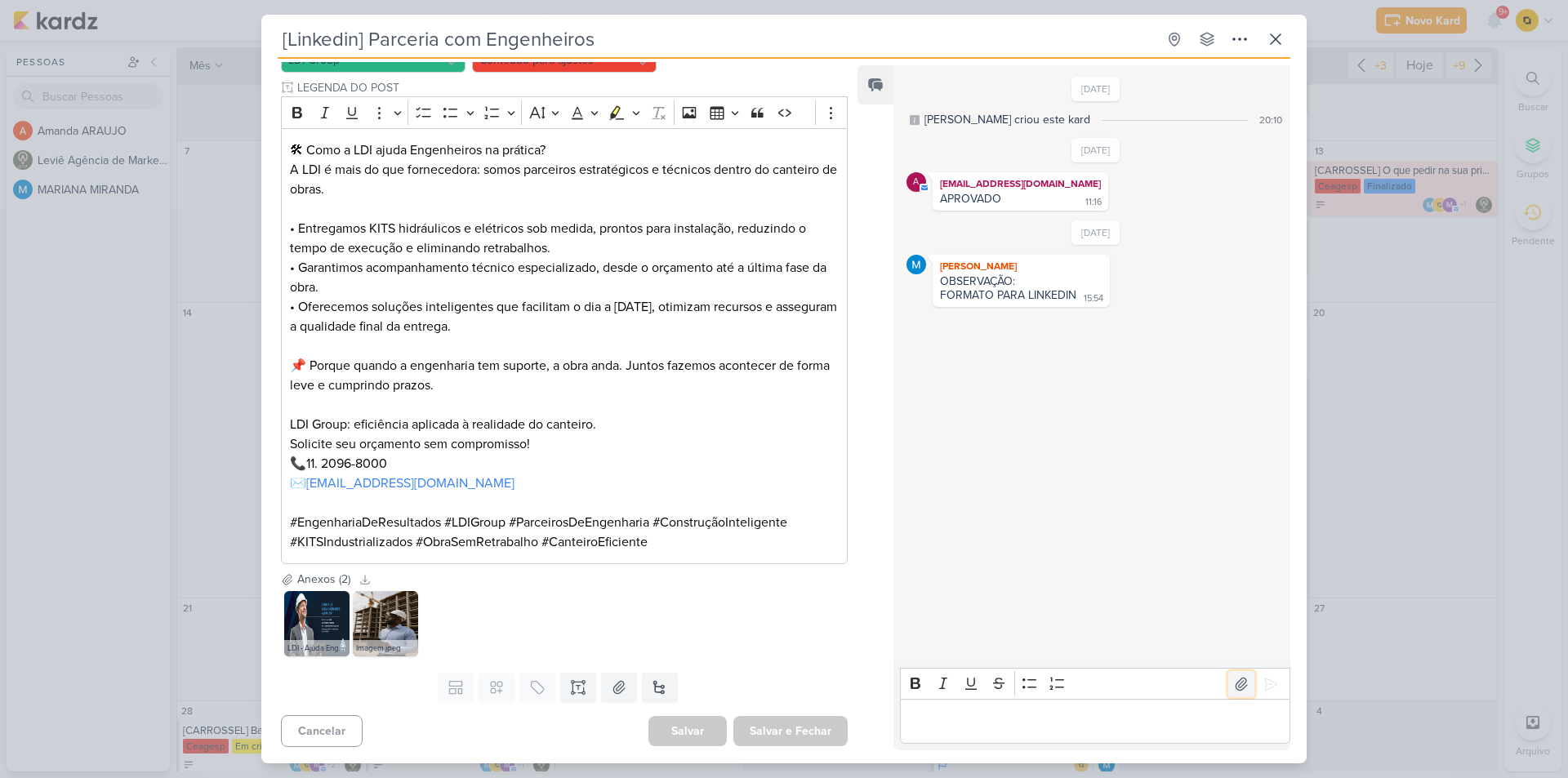
click at [1233, 689] on icon at bounding box center [1241, 684] width 17 height 17
click at [1262, 684] on icon at bounding box center [1270, 684] width 17 height 17
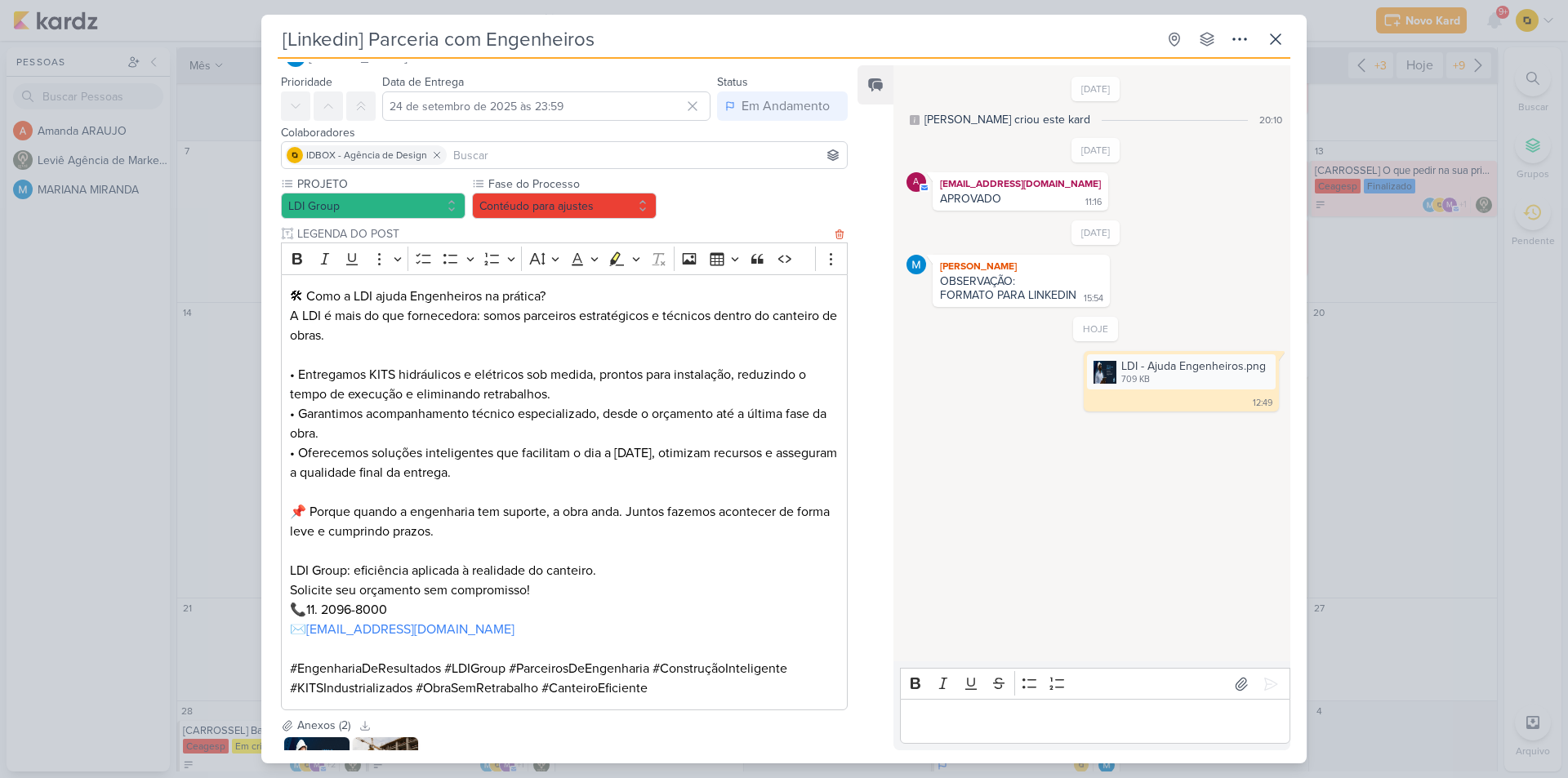
scroll to position [22, 0]
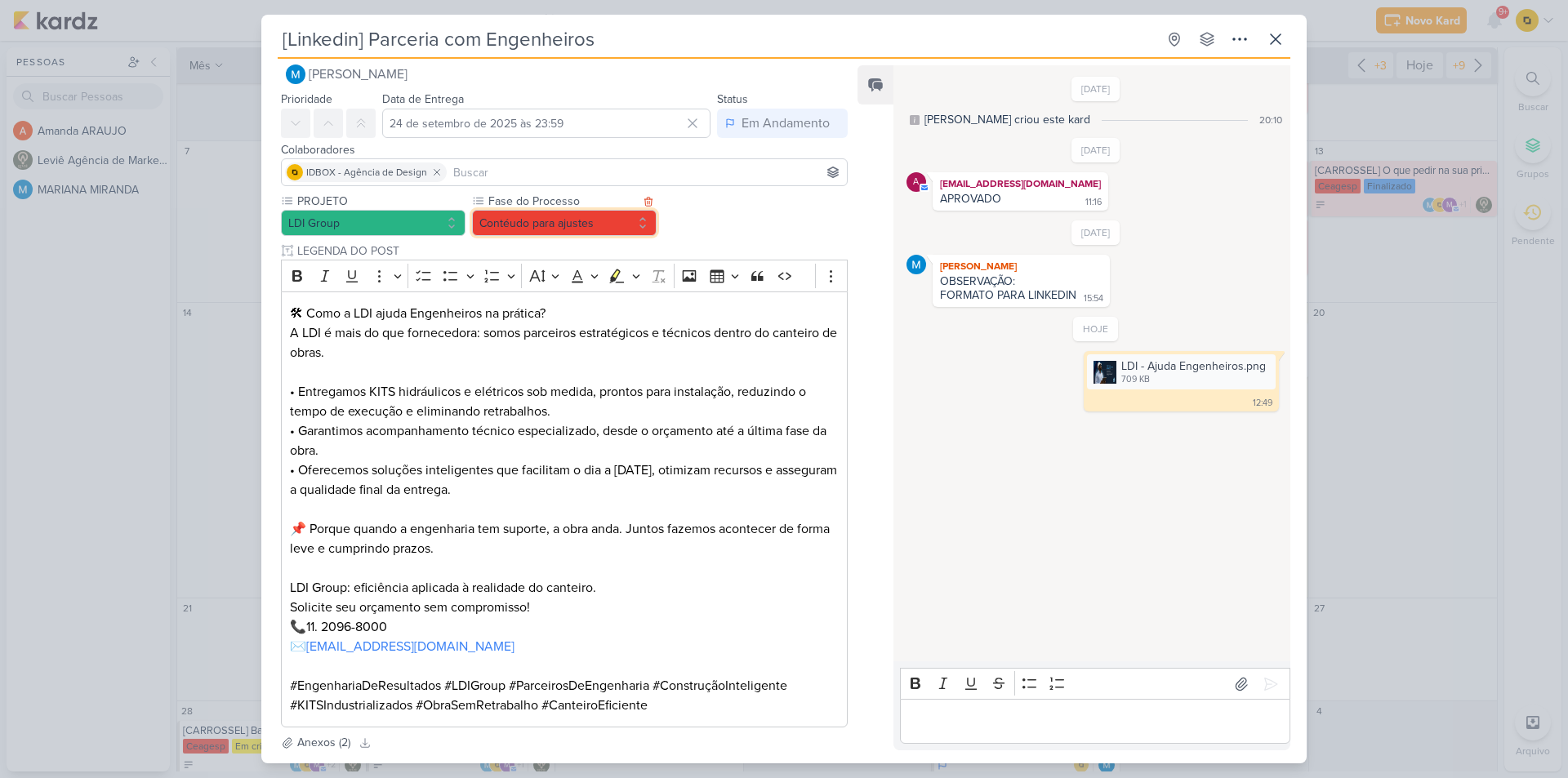
click at [583, 220] on button "Contéudo para ajustes" at bounding box center [564, 223] width 185 height 27
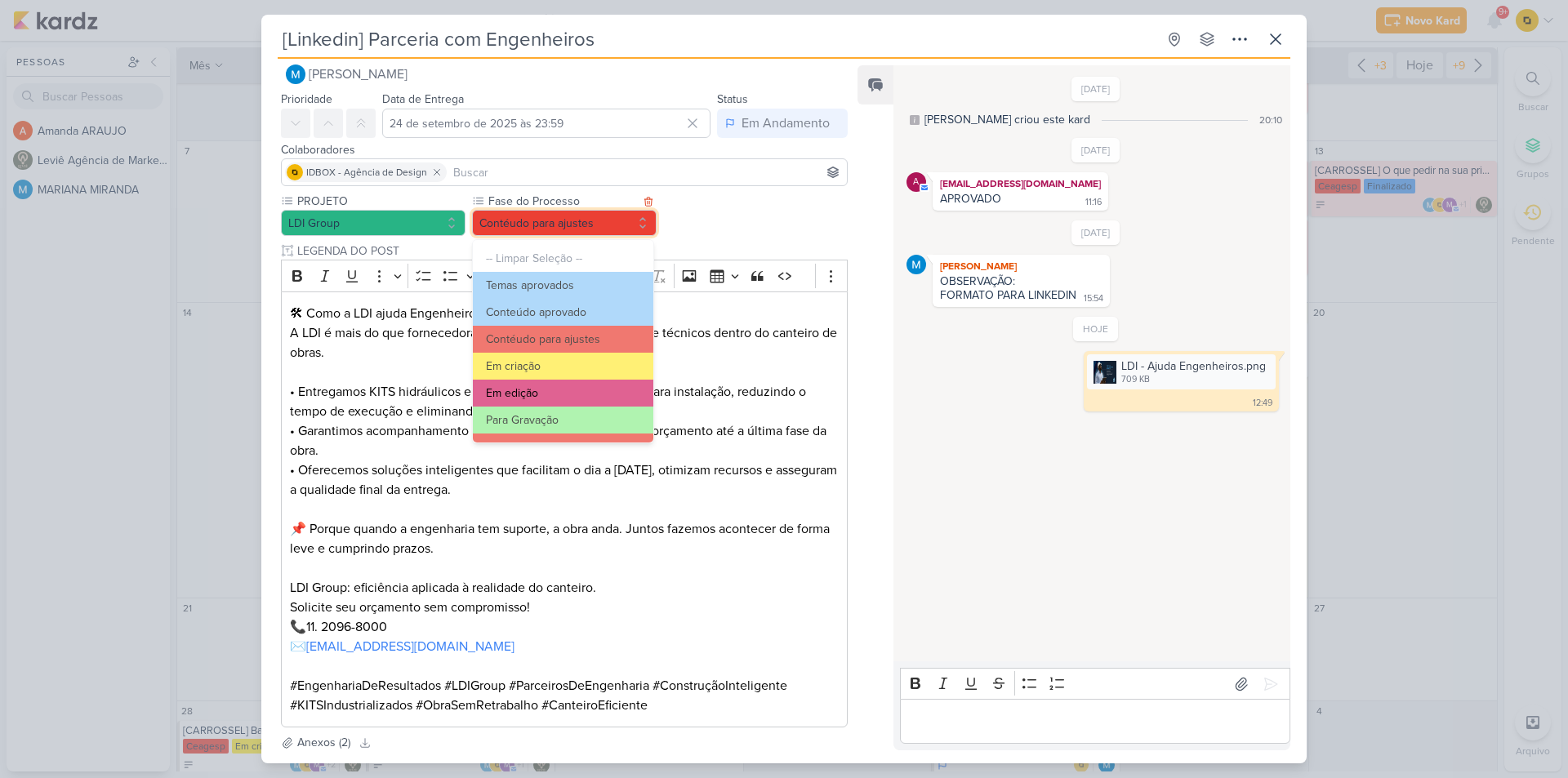
scroll to position [82, 0]
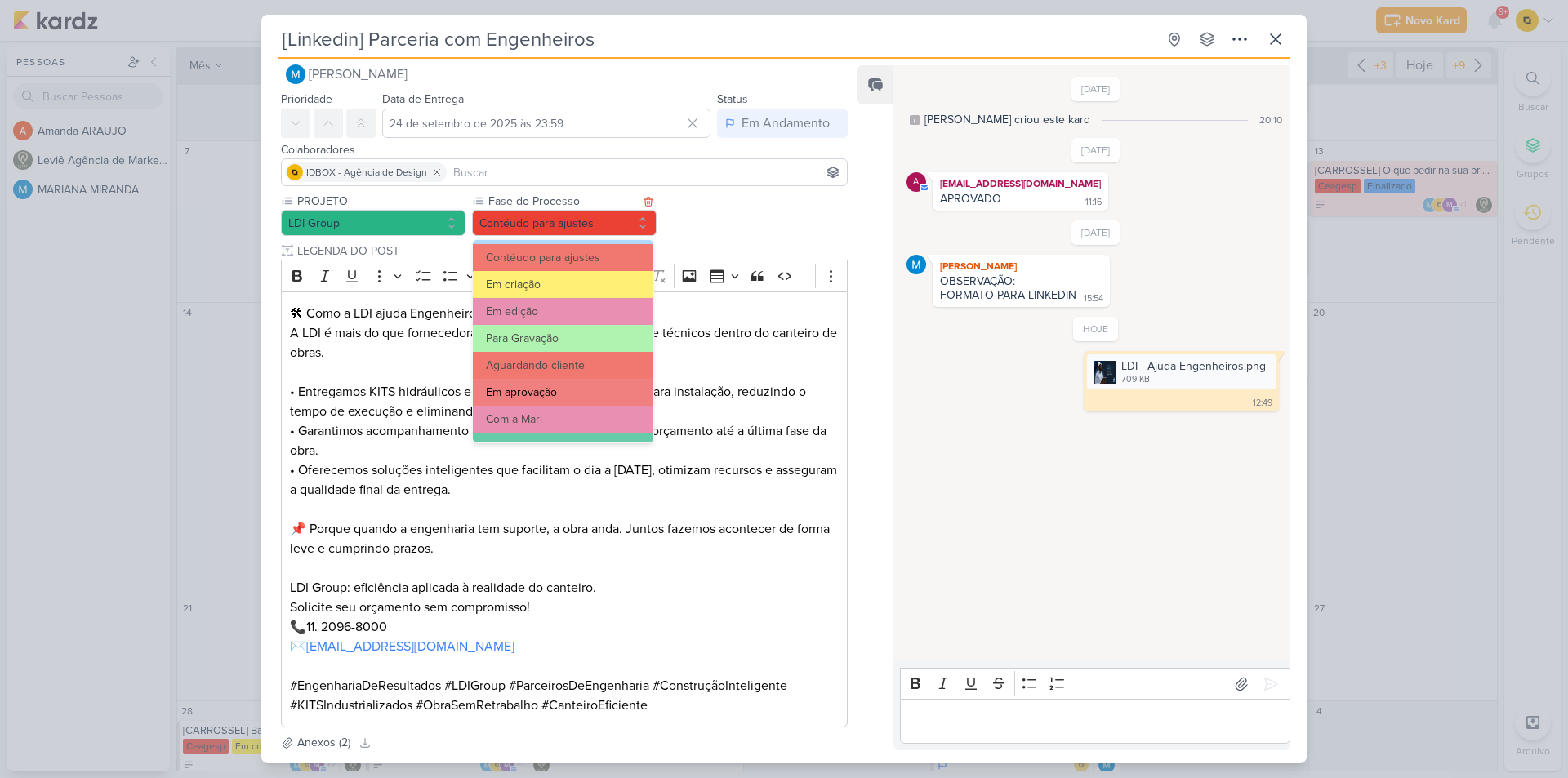
click at [556, 397] on button "Em aprovação" at bounding box center [563, 392] width 181 height 27
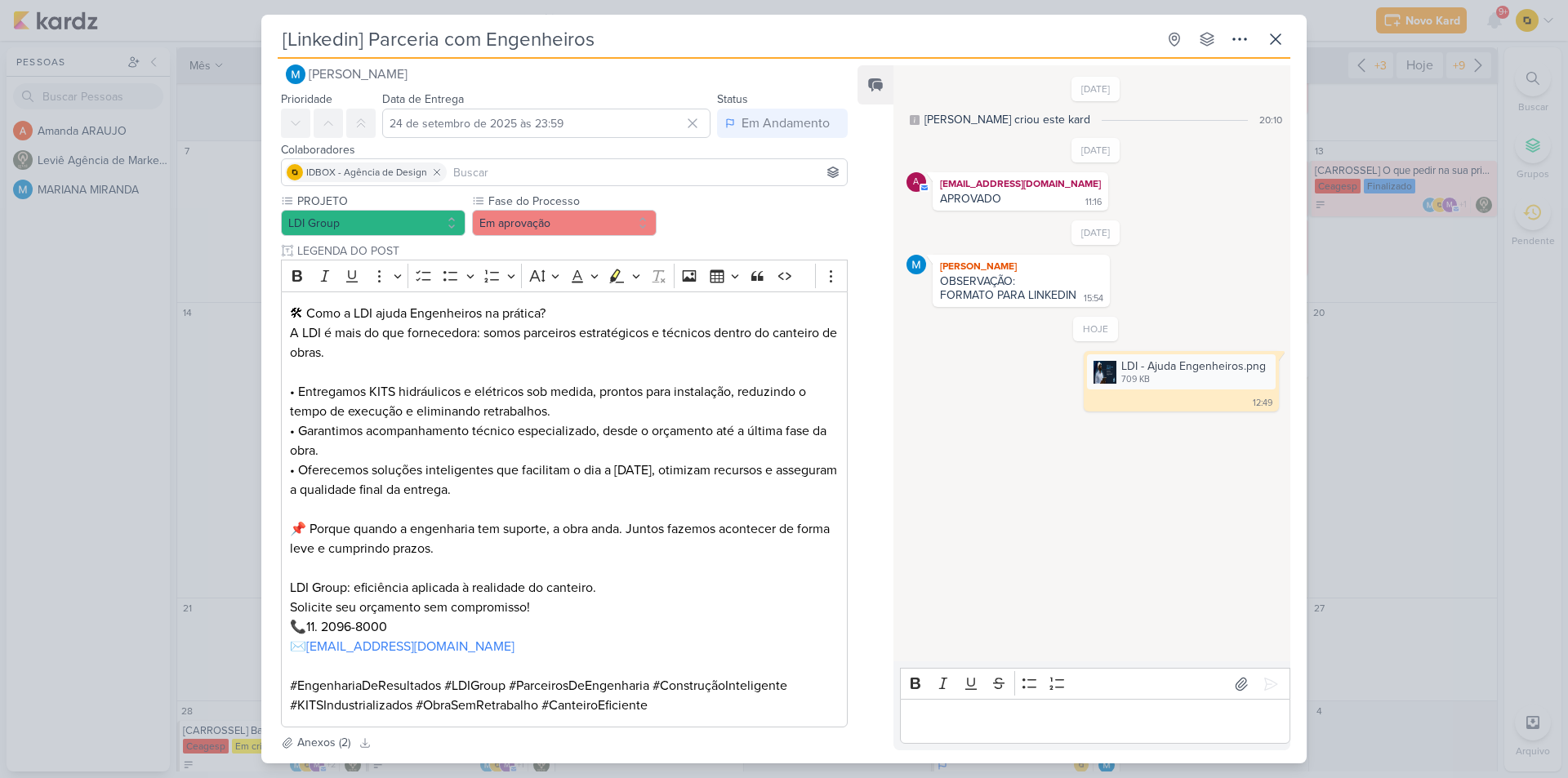
click at [1382, 432] on div "[Linkedin] Parceria com Engenheiros Criado por MARIANA" at bounding box center [784, 389] width 1568 height 778
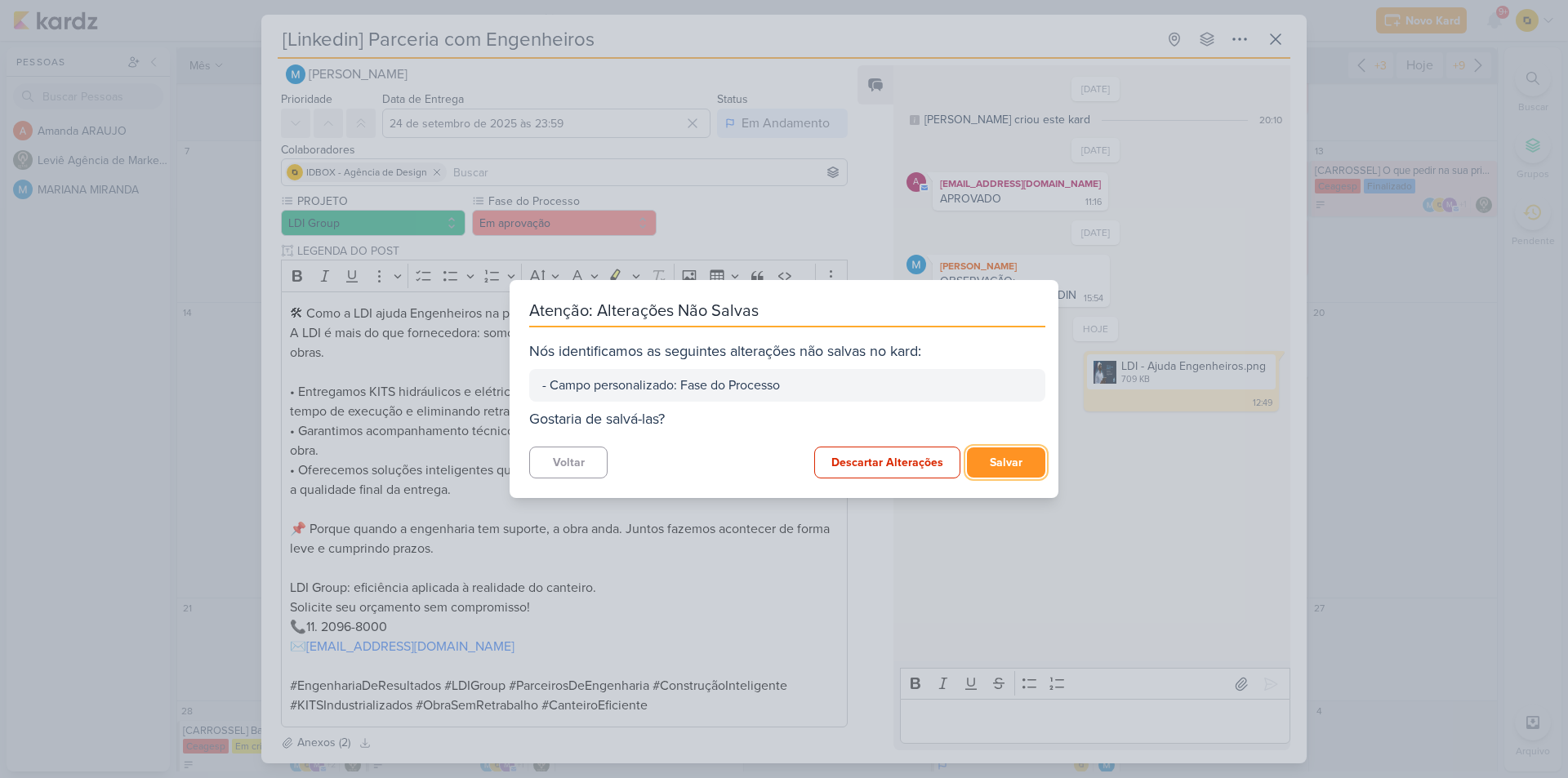
click at [995, 458] on button "Salvar" at bounding box center [1006, 462] width 79 height 30
